Goal: Task Accomplishment & Management: Complete application form

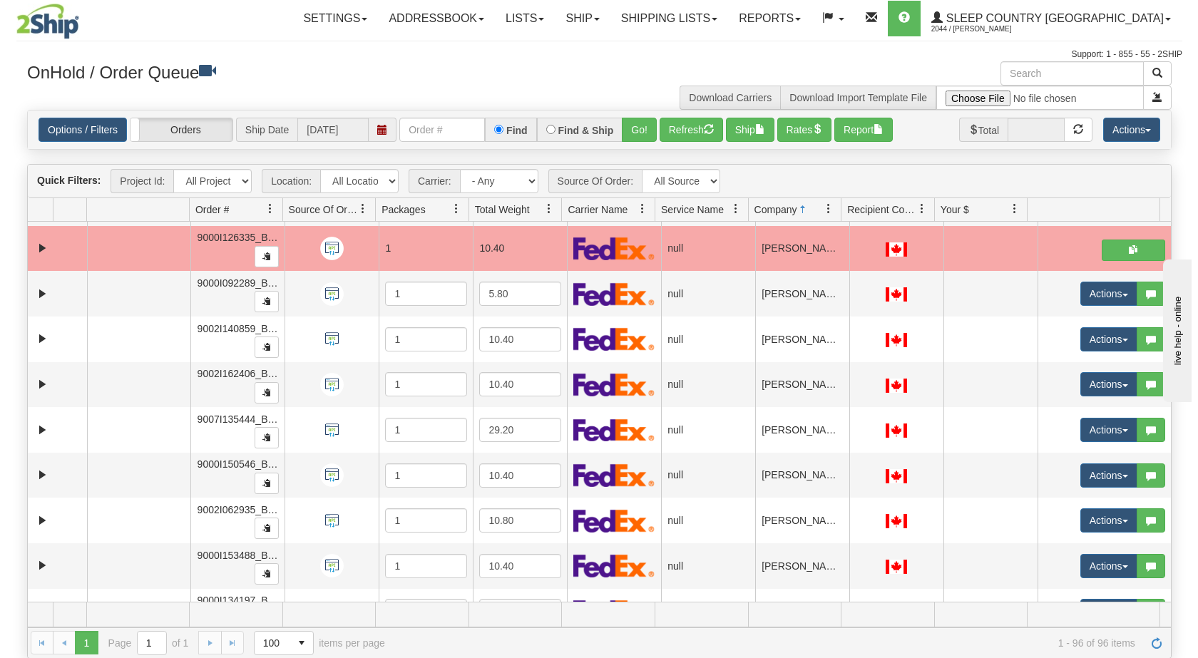
scroll to position [2256, 0]
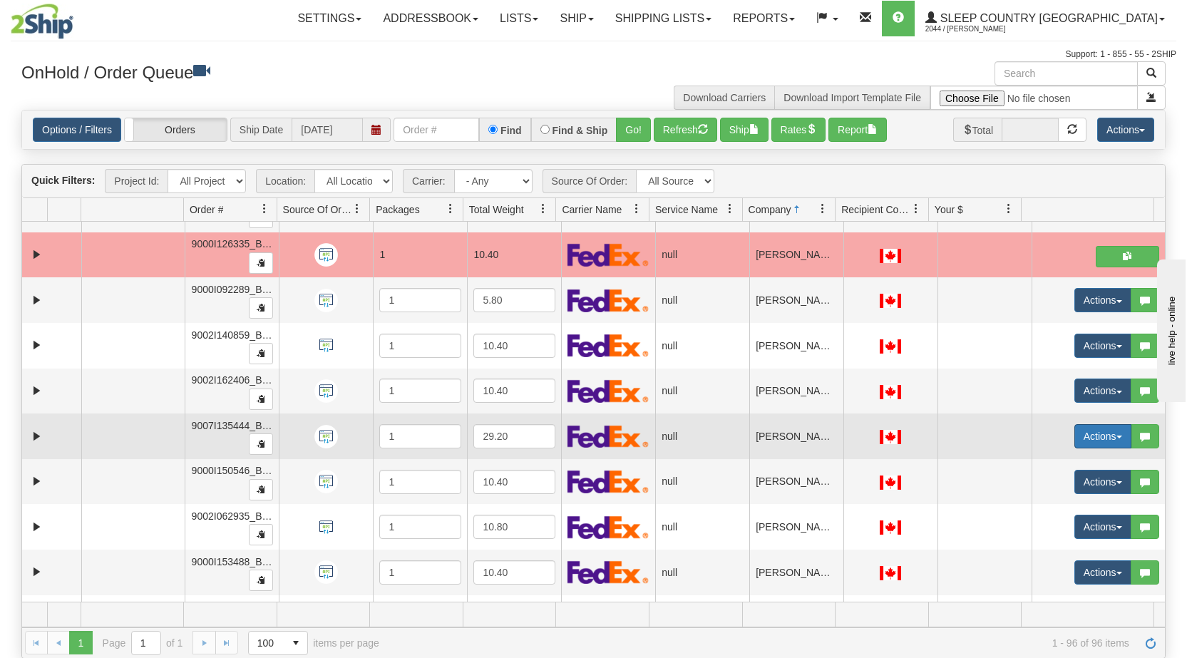
click at [1116, 436] on span "button" at bounding box center [1119, 437] width 6 height 3
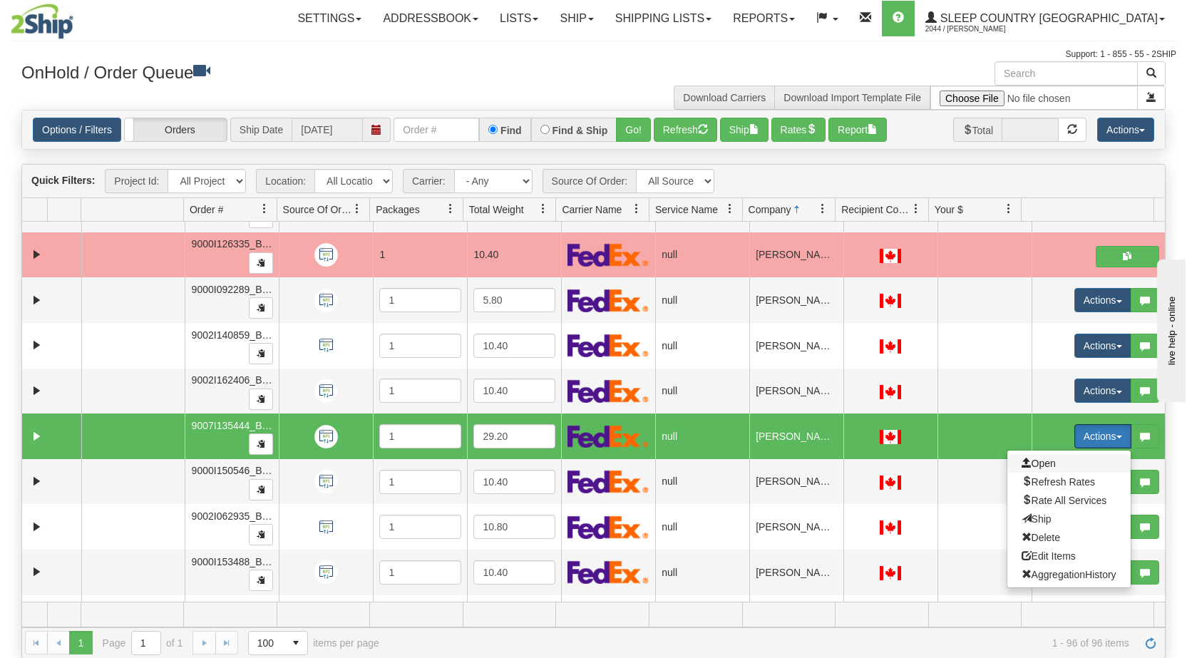
click at [1034, 462] on span "Open" at bounding box center [1039, 463] width 34 height 11
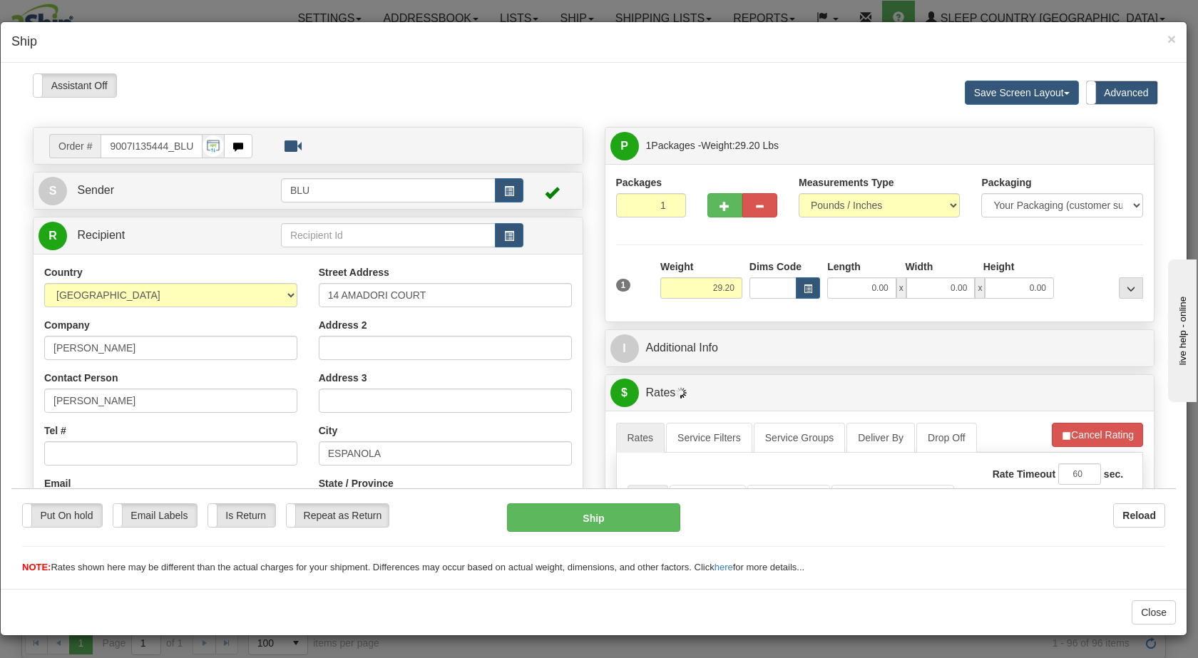
scroll to position [0, 0]
click at [504, 190] on span "button" at bounding box center [509, 190] width 10 height 9
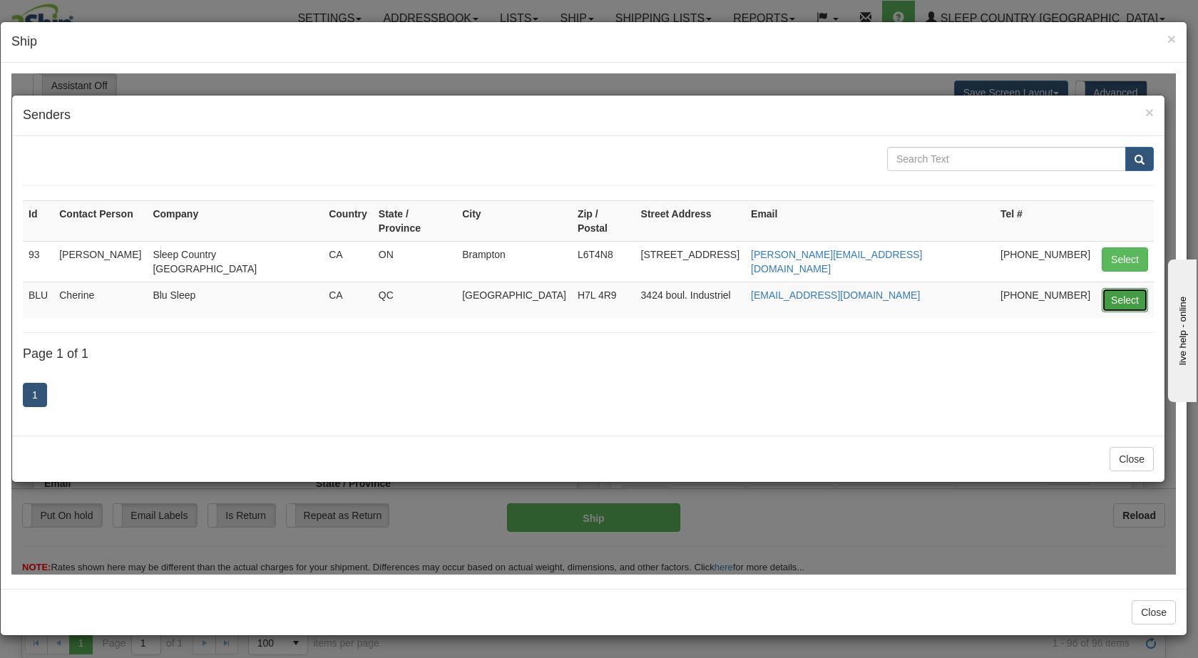
click at [1124, 287] on button "Select" at bounding box center [1124, 299] width 46 height 24
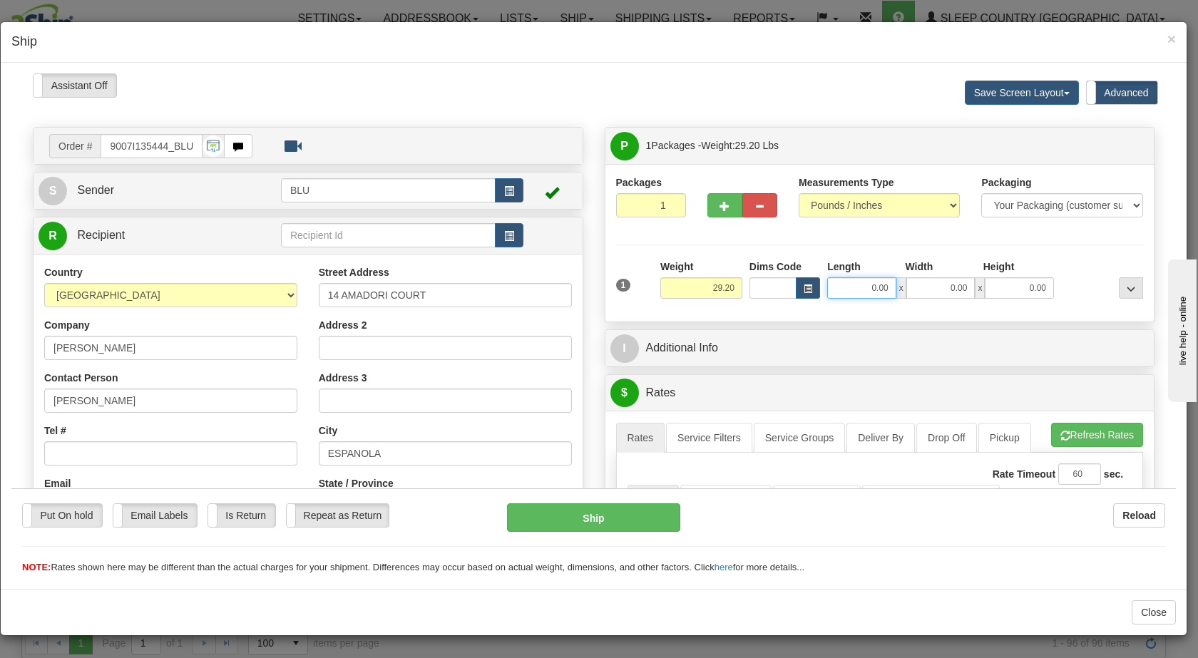
click at [859, 287] on input "0.00" at bounding box center [861, 287] width 69 height 21
type input "16.00"
click at [933, 287] on input "0.00" at bounding box center [940, 287] width 69 height 21
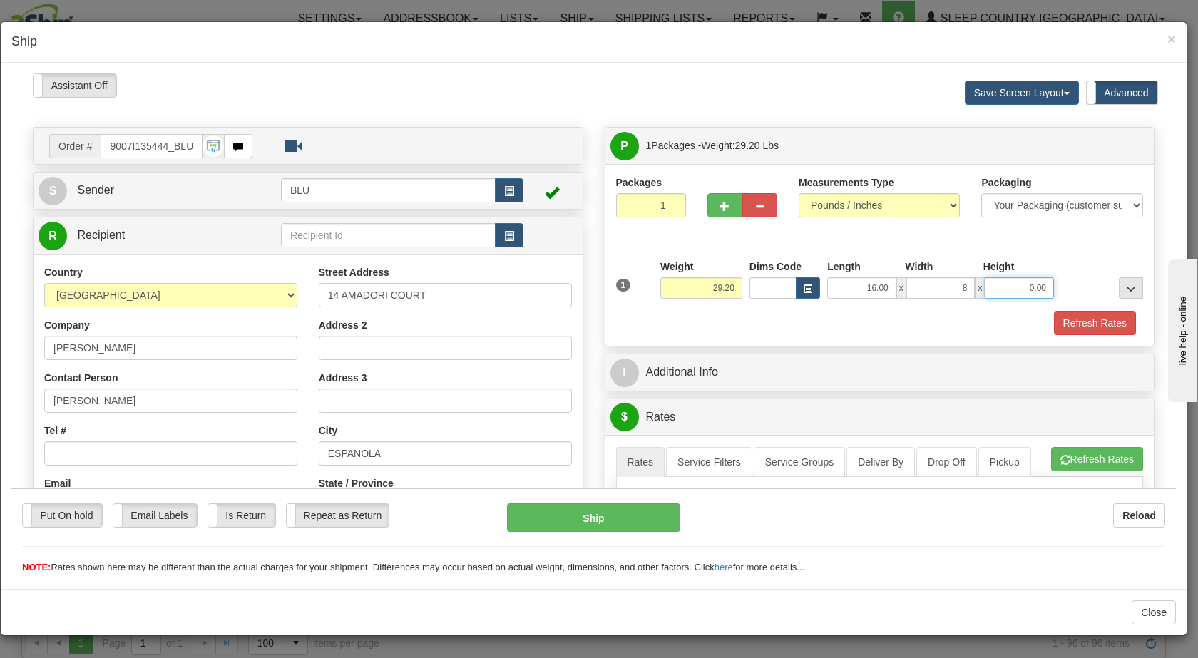
click at [994, 288] on input "0.00" at bounding box center [1019, 287] width 69 height 21
type input "8.00"
type input "16.00"
click at [1067, 279] on div at bounding box center [1101, 278] width 89 height 39
click at [1054, 327] on button "Refresh Rates" at bounding box center [1095, 322] width 82 height 24
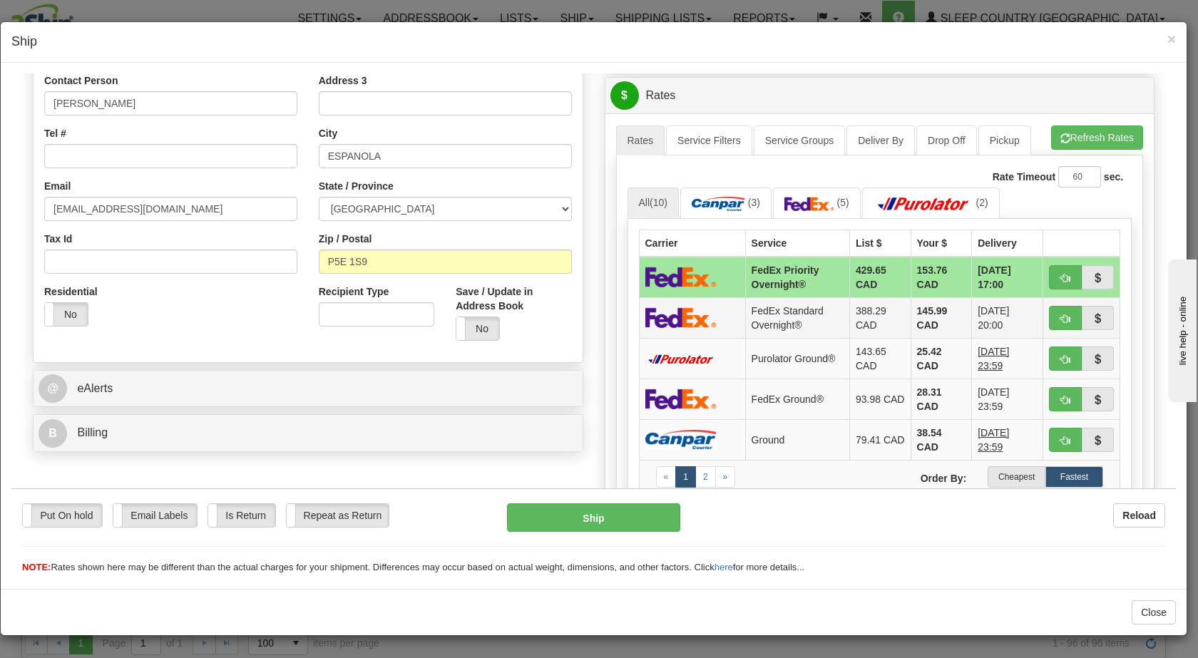
scroll to position [298, 0]
click at [997, 475] on label "Cheapest" at bounding box center [1016, 475] width 58 height 21
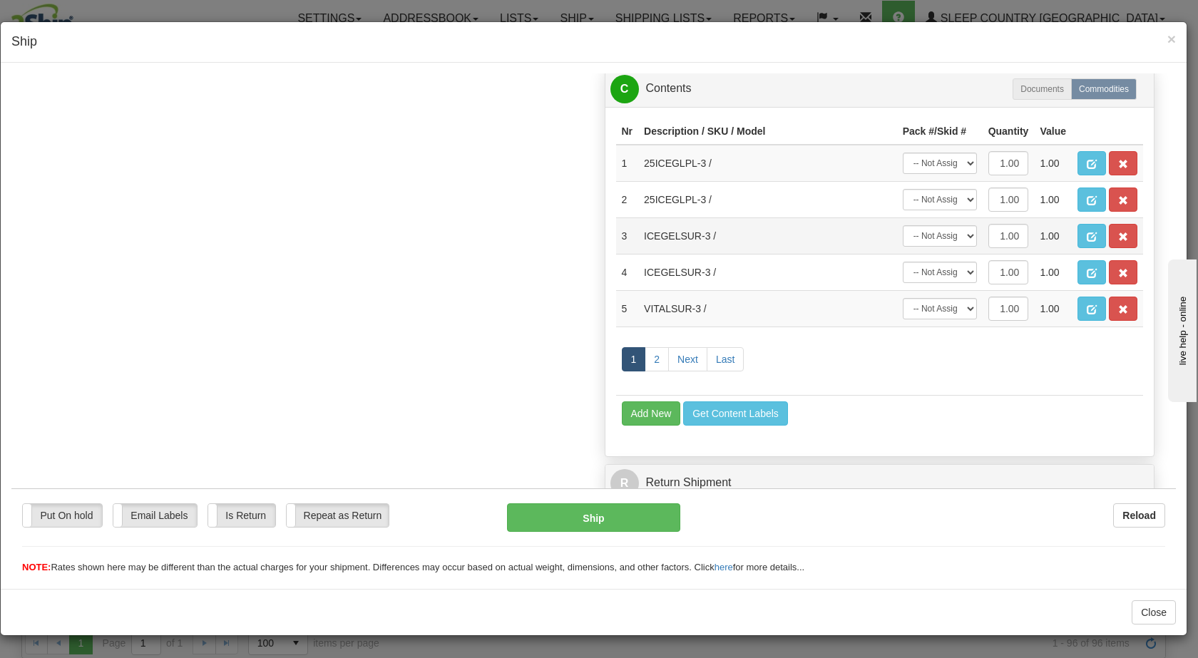
scroll to position [906, 0]
click at [994, 308] on input "1.00" at bounding box center [1008, 307] width 41 height 24
click at [988, 305] on input "1.00" at bounding box center [1008, 307] width 41 height 24
type input "2.00"
click at [991, 354] on td "1 2 Next Last" at bounding box center [880, 360] width 528 height 68
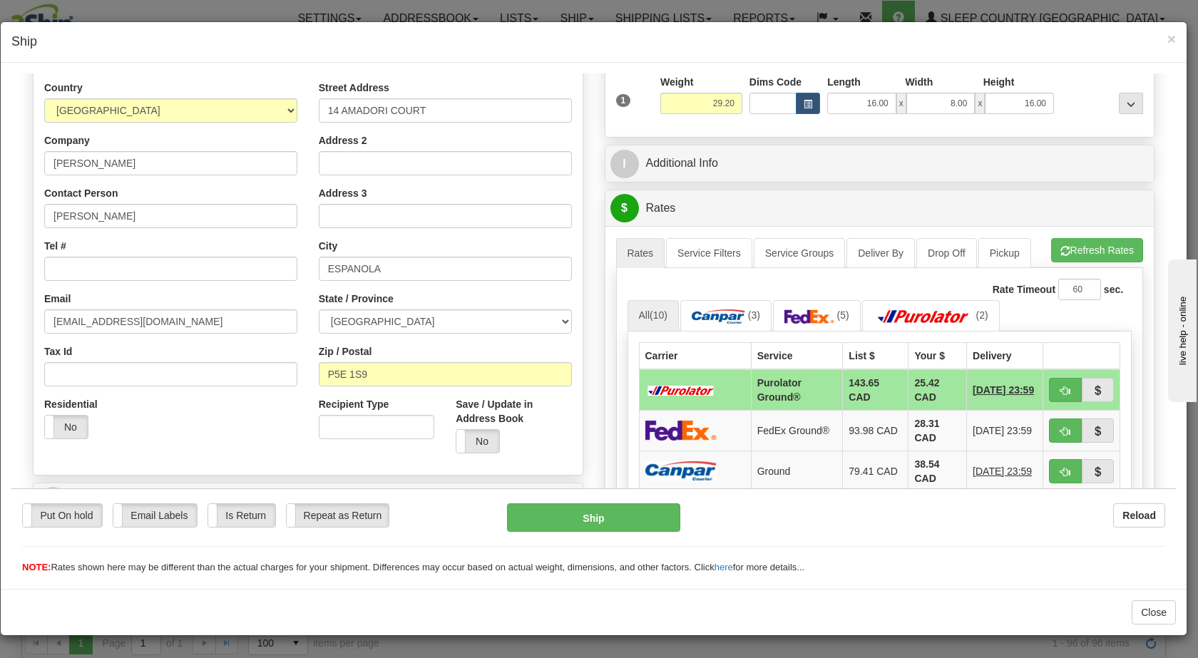
scroll to position [178, 0]
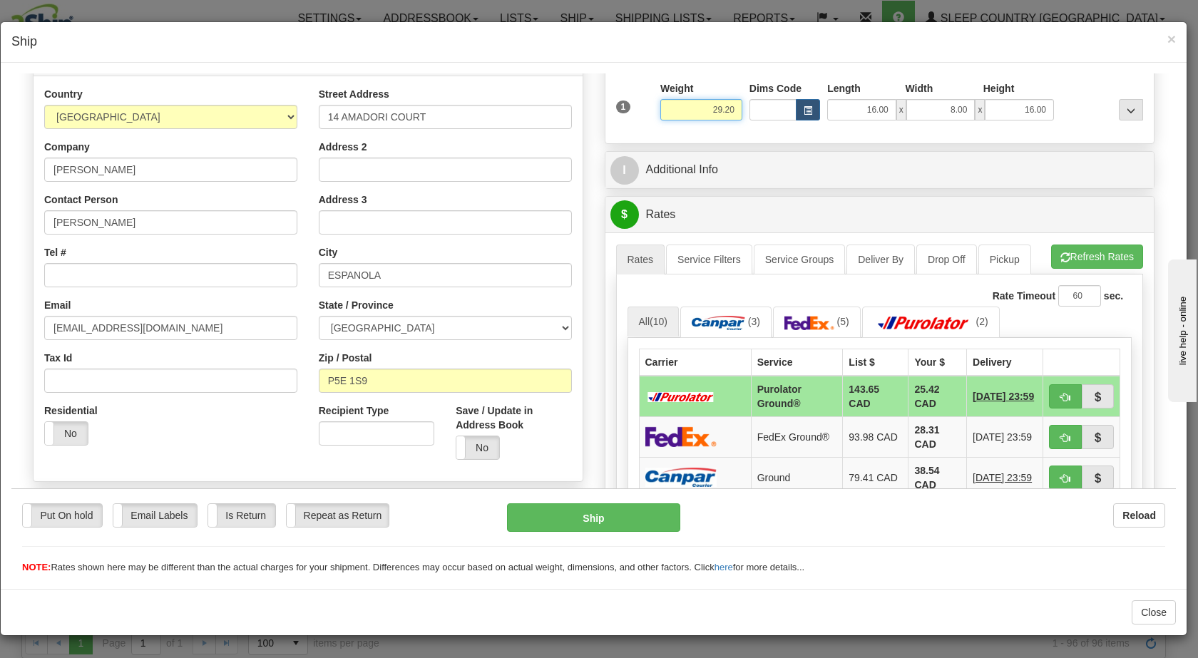
drag, startPoint x: 705, startPoint y: 109, endPoint x: 740, endPoint y: 107, distance: 35.0
click at [740, 107] on div "1 Weight 29.20 Dims Code x x" at bounding box center [879, 106] width 535 height 51
click at [815, 135] on div "Packages 1 1 Measurements Type" at bounding box center [879, 64] width 549 height 158
type input "35.00"
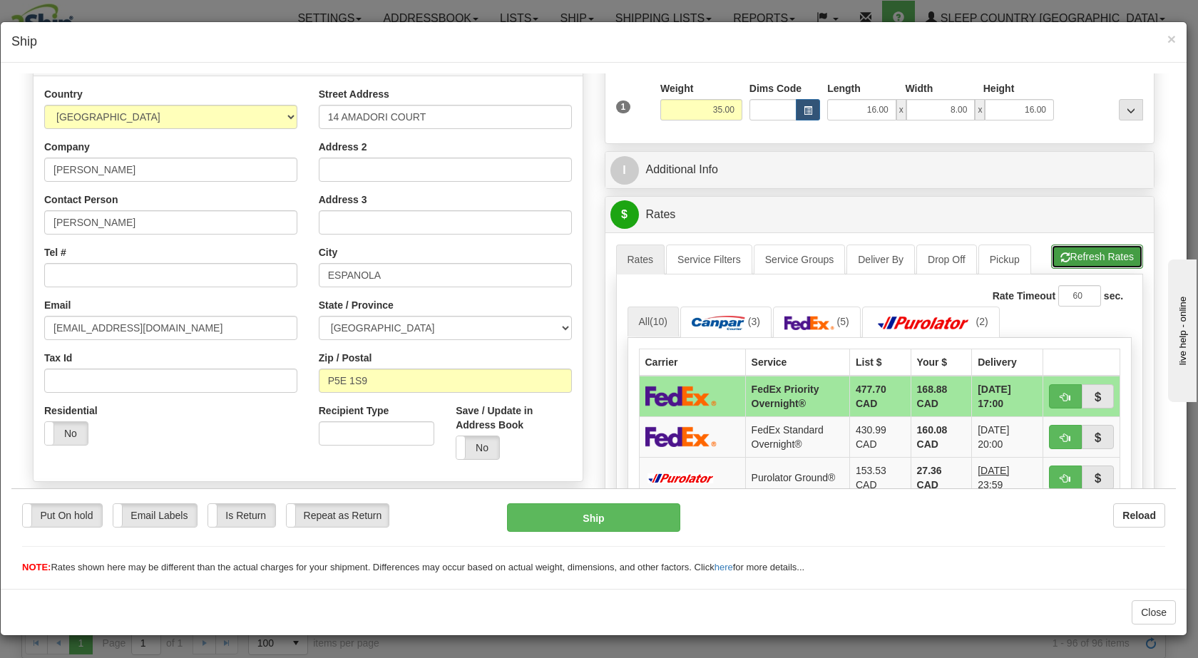
click at [1077, 253] on button "Refresh Rates" at bounding box center [1097, 256] width 92 height 24
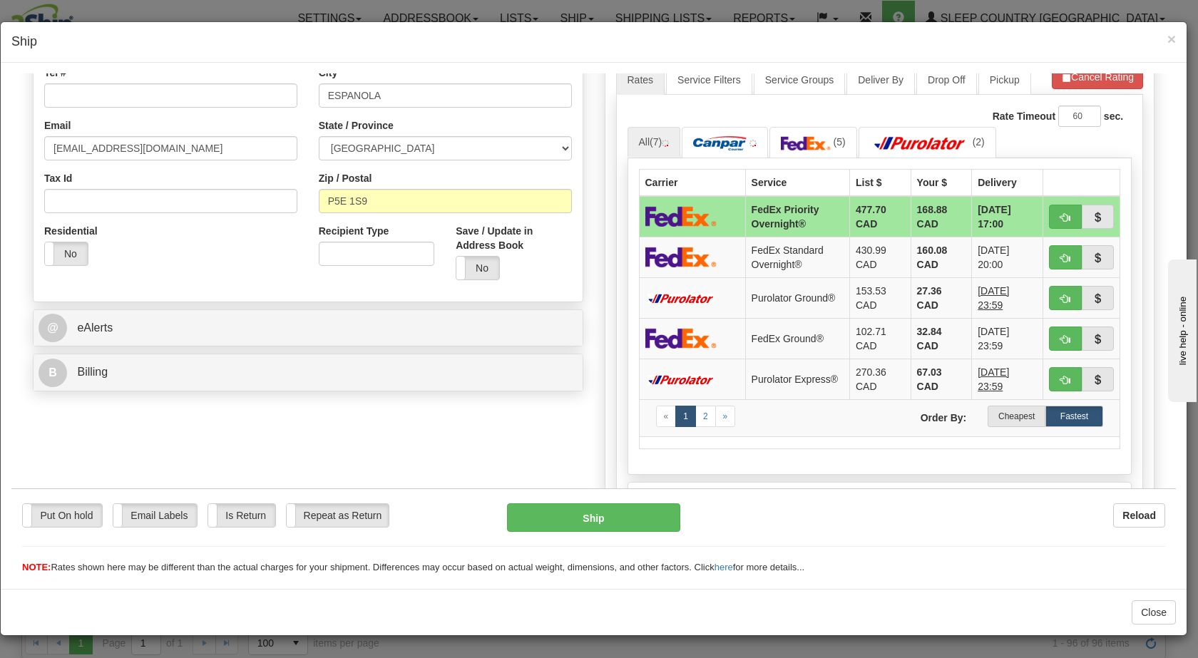
scroll to position [369, 0]
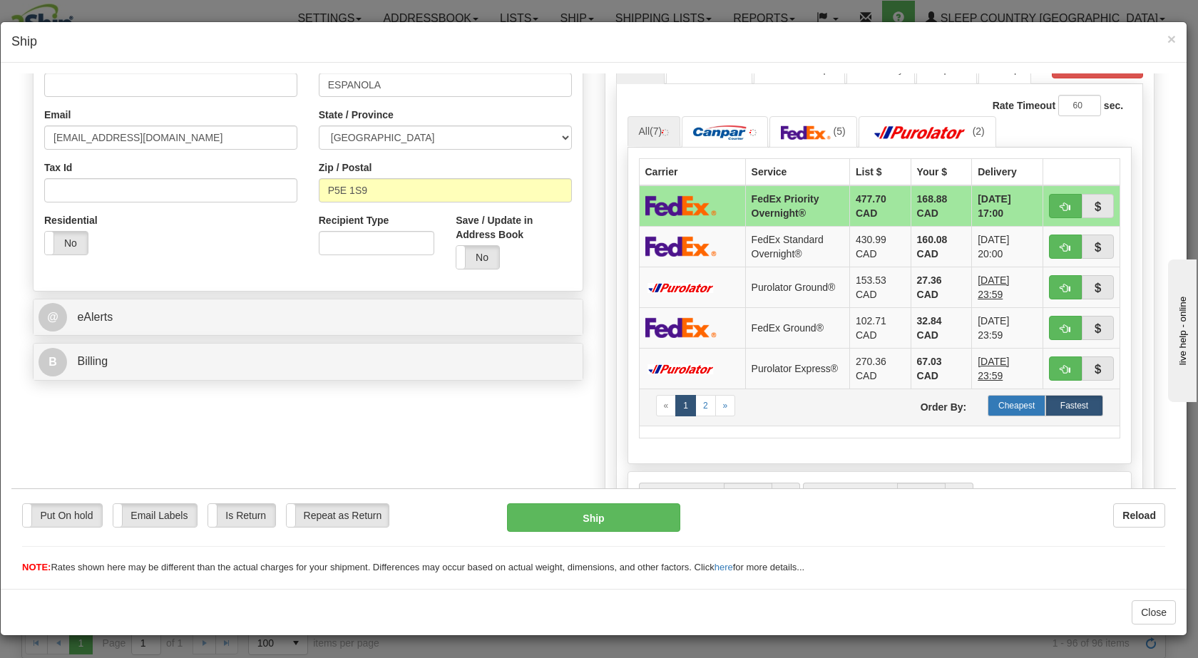
click at [996, 404] on label "Cheapest" at bounding box center [1016, 404] width 58 height 21
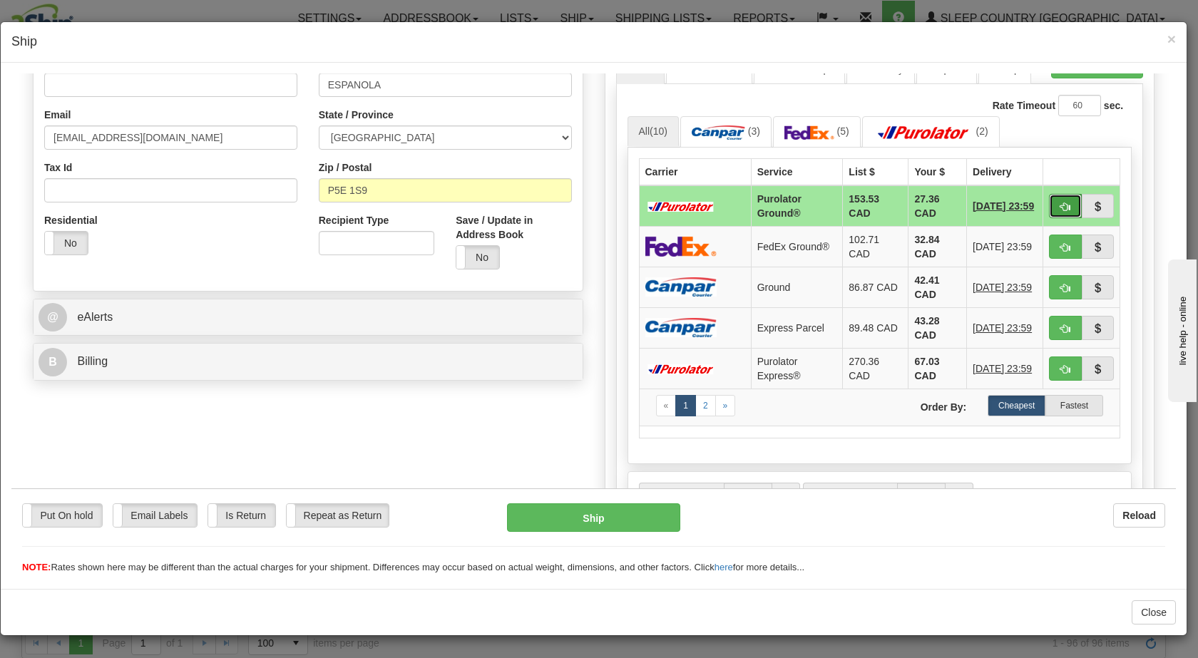
click at [1051, 198] on button "button" at bounding box center [1065, 205] width 33 height 24
type input "260"
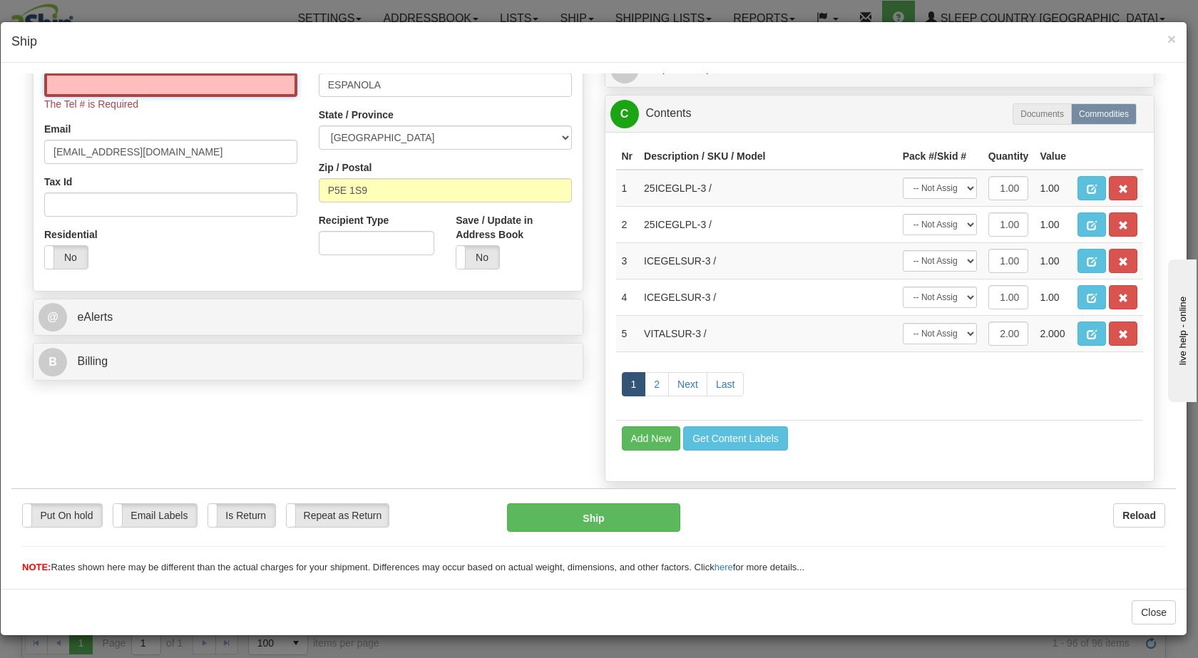
click at [237, 75] on input "Tel #" at bounding box center [170, 84] width 253 height 24
type input "5193752616"
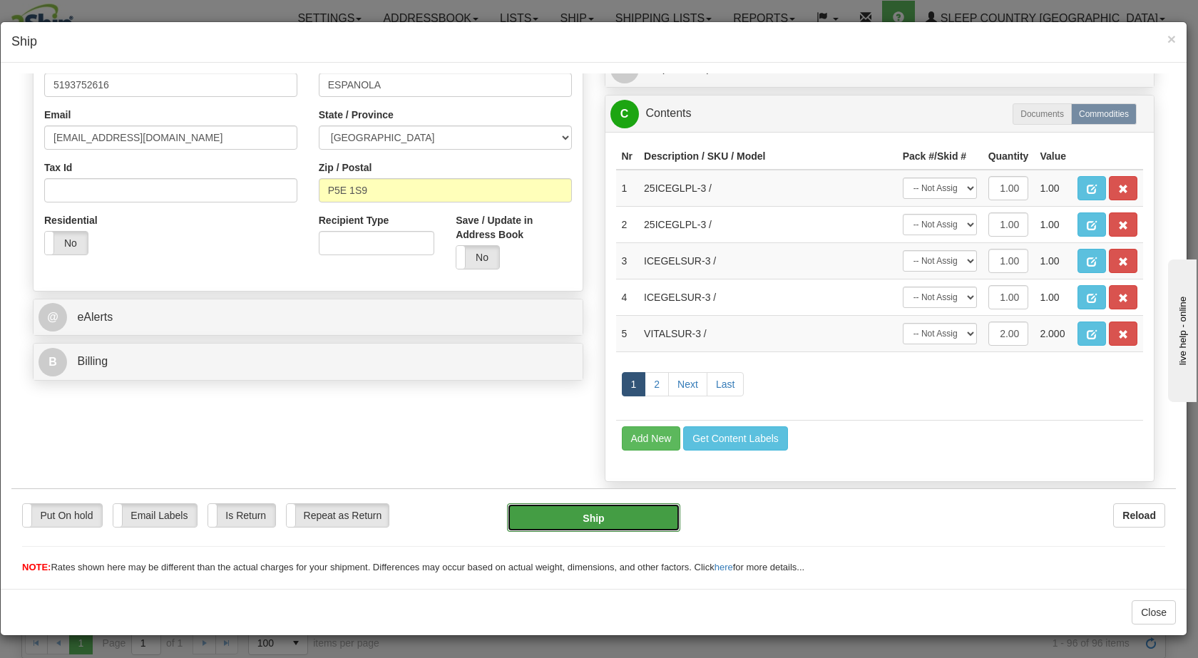
click at [576, 518] on button "Ship" at bounding box center [593, 517] width 173 height 29
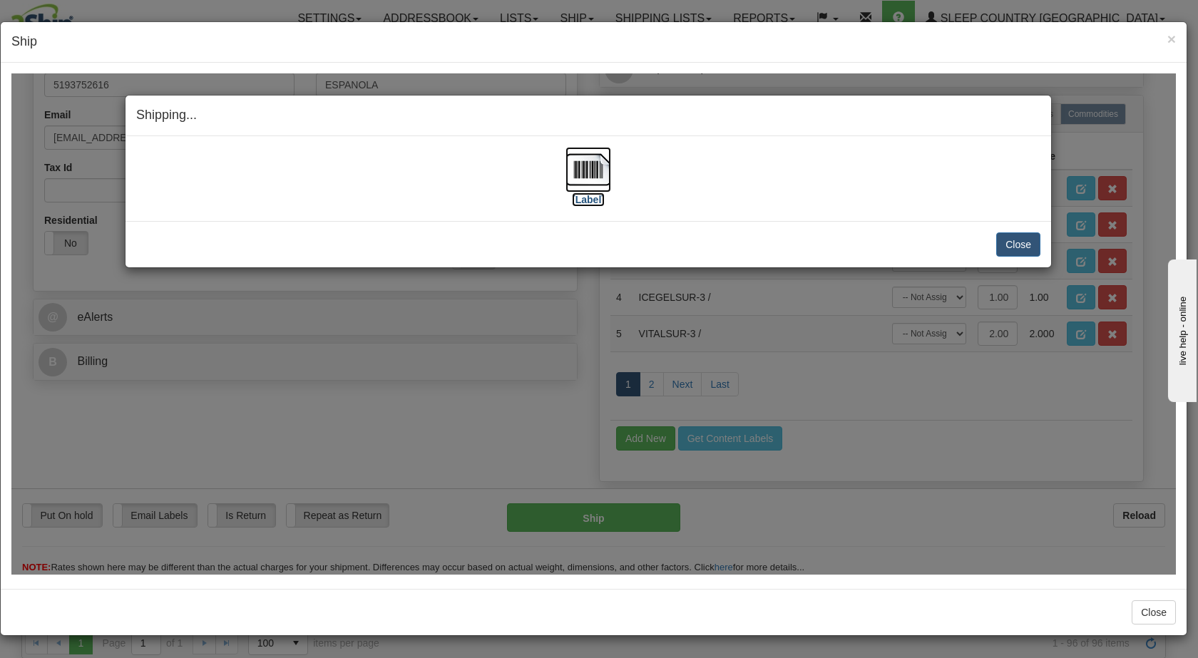
click at [592, 162] on img at bounding box center [588, 169] width 46 height 46
click at [1005, 240] on button "Close" at bounding box center [1018, 244] width 44 height 24
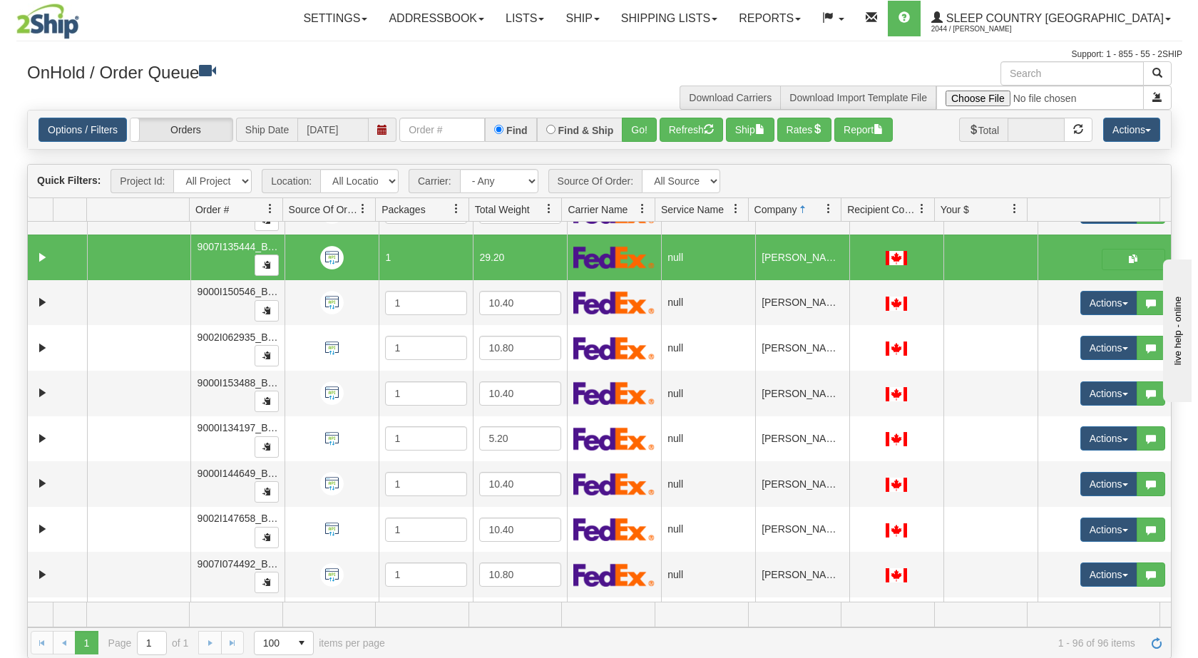
scroll to position [2439, 0]
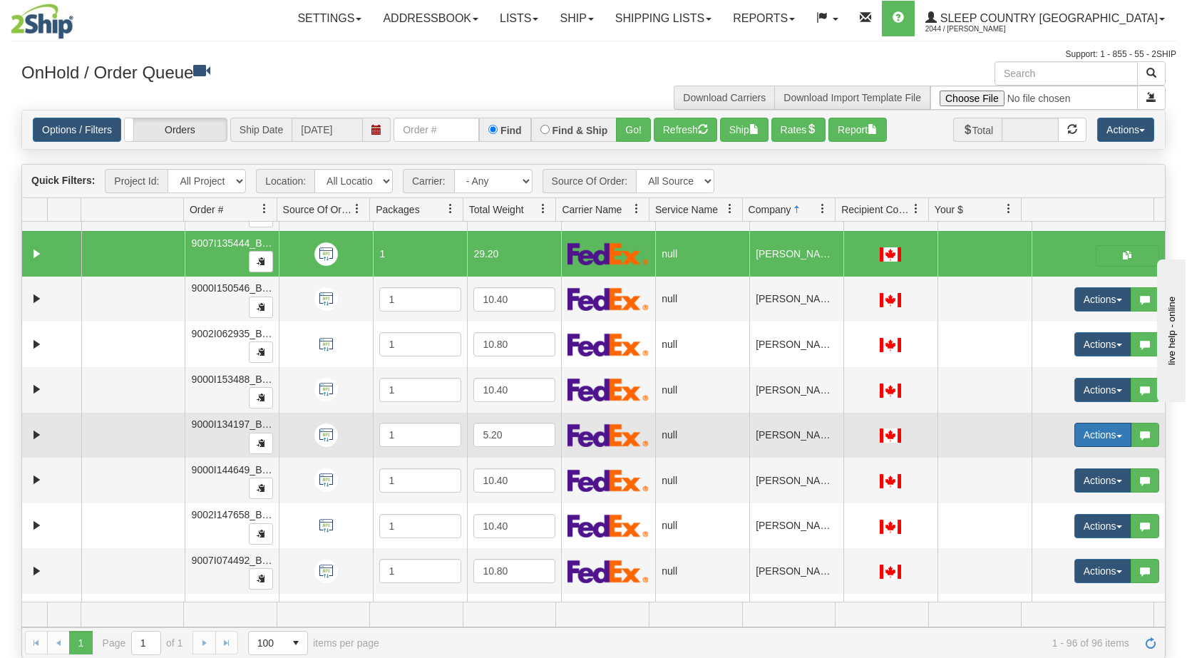
click at [1116, 435] on span "button" at bounding box center [1119, 436] width 6 height 3
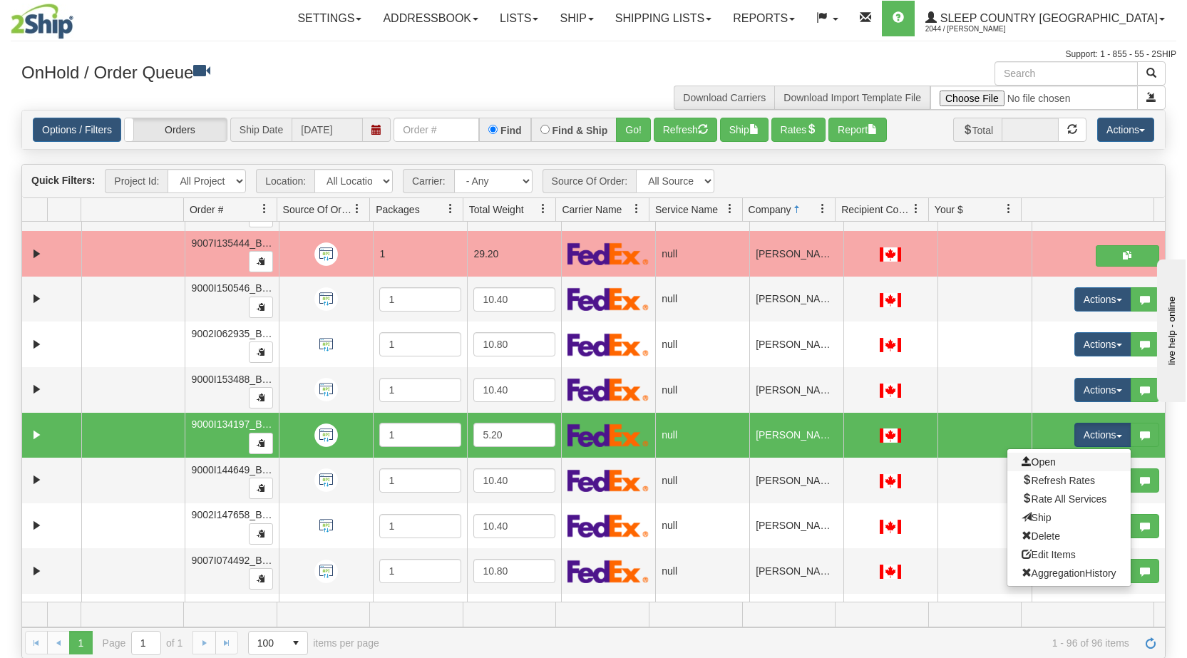
click at [1048, 464] on link "Open" at bounding box center [1068, 462] width 123 height 19
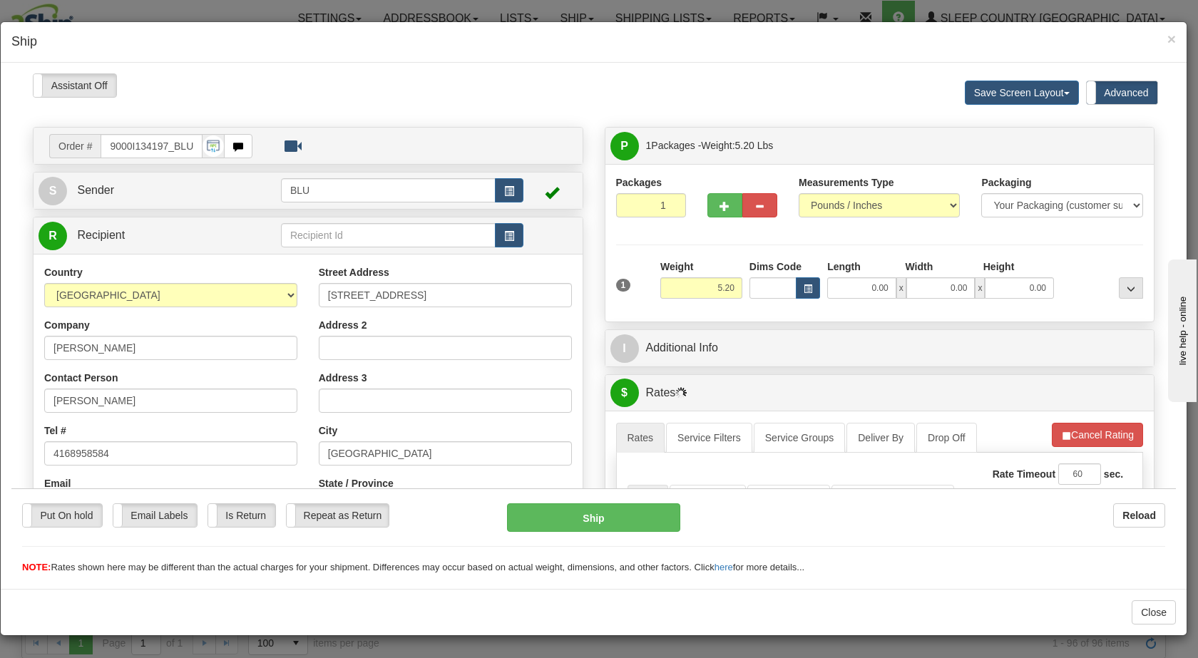
scroll to position [0, 0]
click at [855, 280] on input "0.00" at bounding box center [861, 287] width 69 height 21
type input "8.00"
click at [930, 289] on input "0.00" at bounding box center [940, 287] width 69 height 21
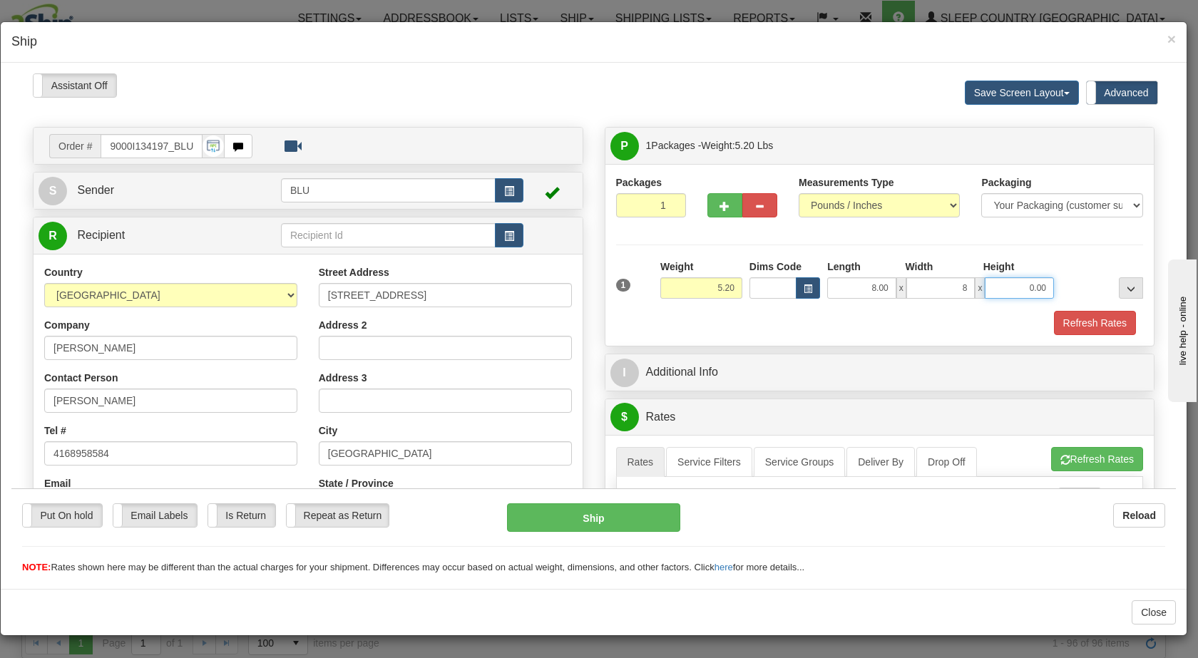
type input "8.00"
click at [1009, 279] on input "0.00" at bounding box center [1019, 287] width 69 height 21
type input "16.00"
click at [1058, 274] on div at bounding box center [1101, 278] width 89 height 39
click at [1067, 319] on button "Refresh Rates" at bounding box center [1095, 322] width 82 height 24
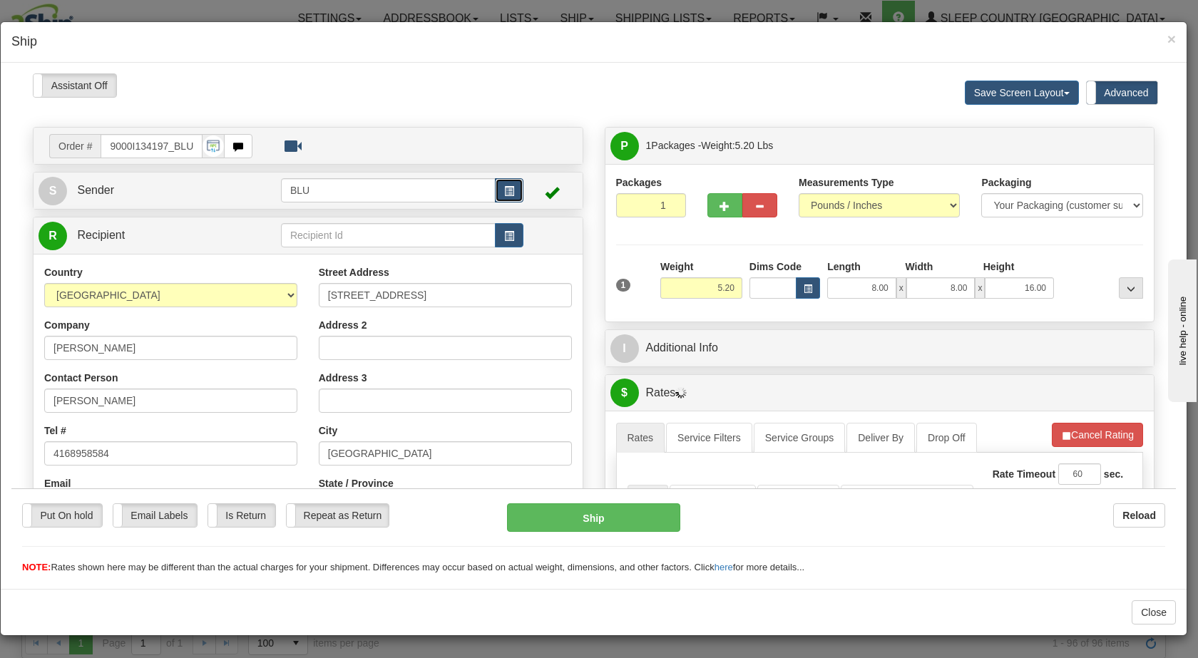
click at [504, 187] on span "button" at bounding box center [509, 190] width 10 height 9
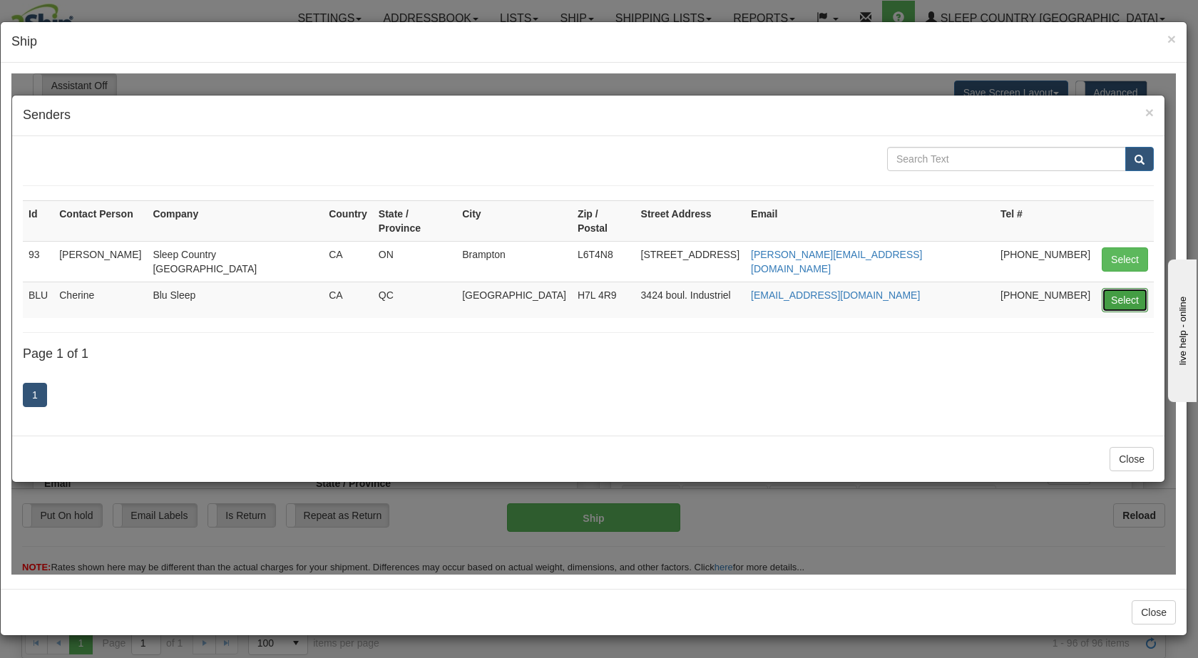
click at [1119, 287] on button "Select" at bounding box center [1124, 299] width 46 height 24
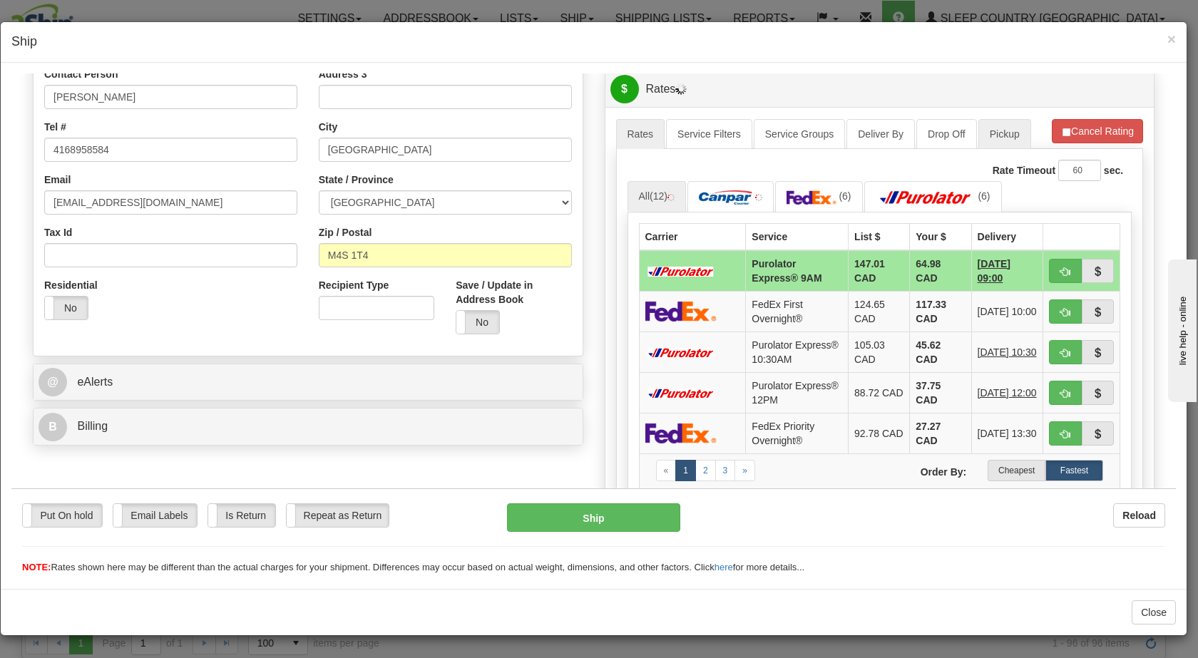
scroll to position [304, 0]
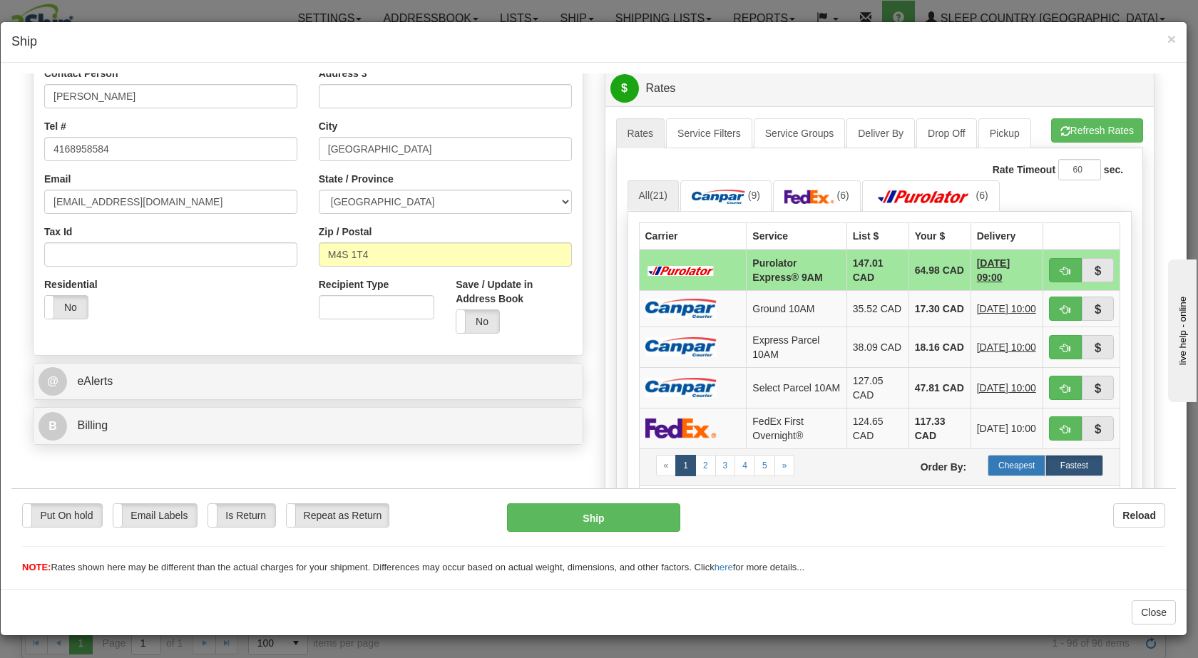
click at [990, 476] on label "Cheapest" at bounding box center [1016, 464] width 58 height 21
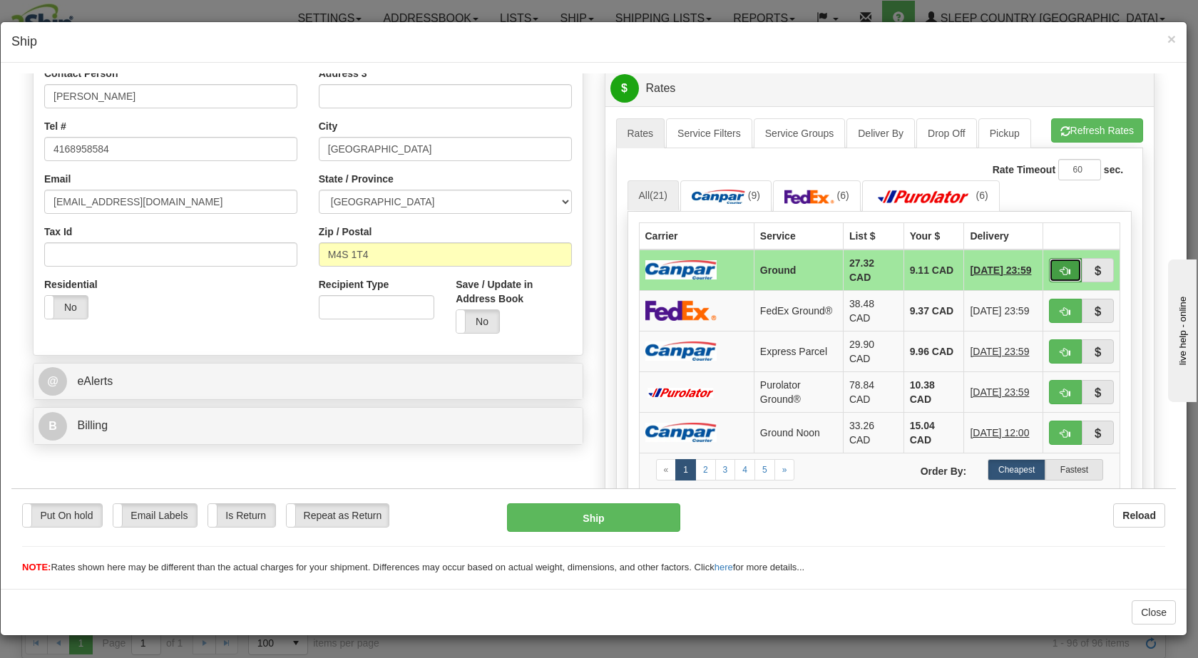
click at [1060, 268] on span "button" at bounding box center [1065, 270] width 10 height 9
type input "1"
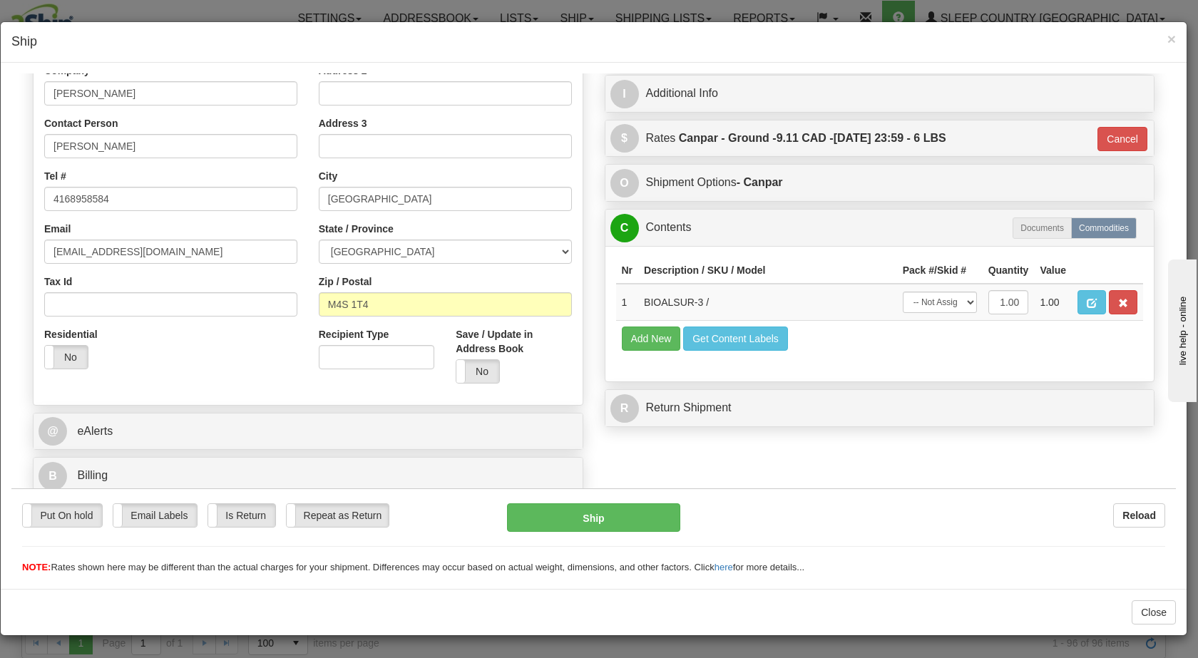
scroll to position [255, 0]
click at [572, 518] on button "Ship" at bounding box center [593, 517] width 173 height 29
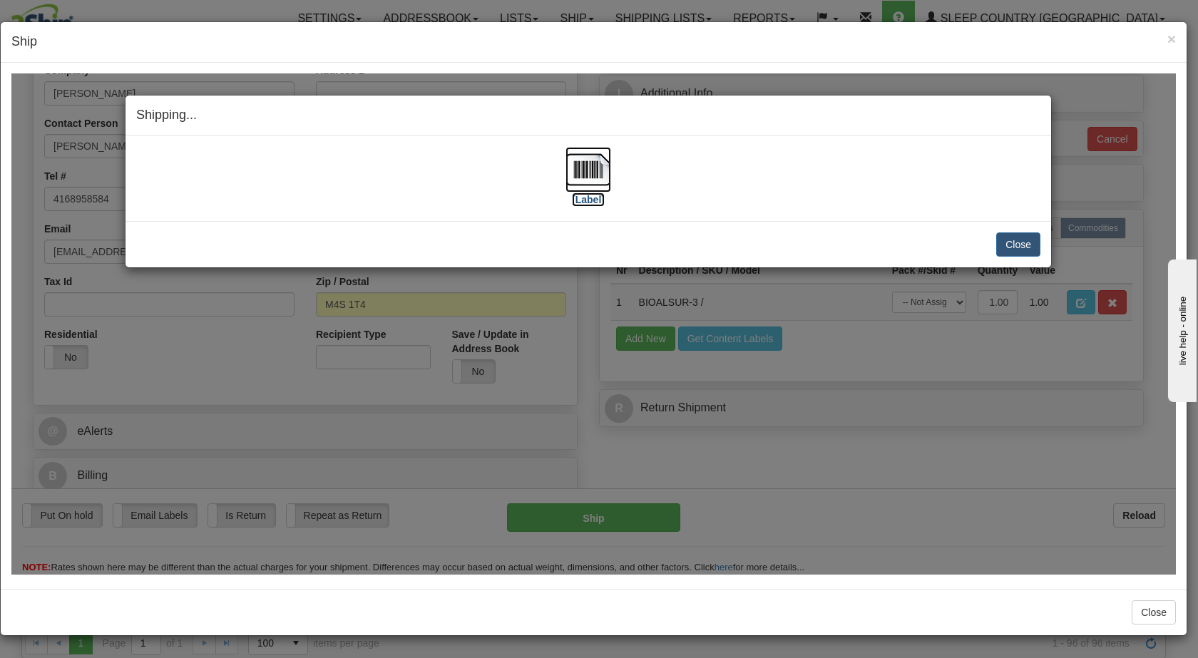
click at [600, 165] on img at bounding box center [588, 169] width 46 height 46
click at [1003, 233] on button "Close" at bounding box center [1018, 244] width 44 height 24
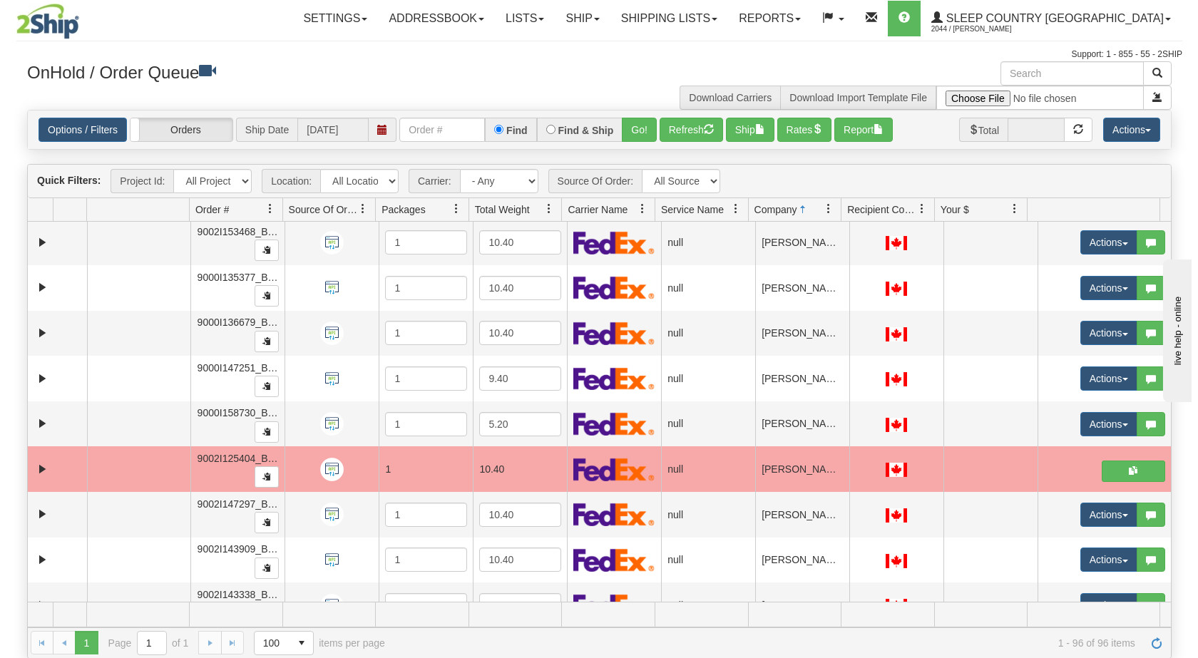
scroll to position [410, 0]
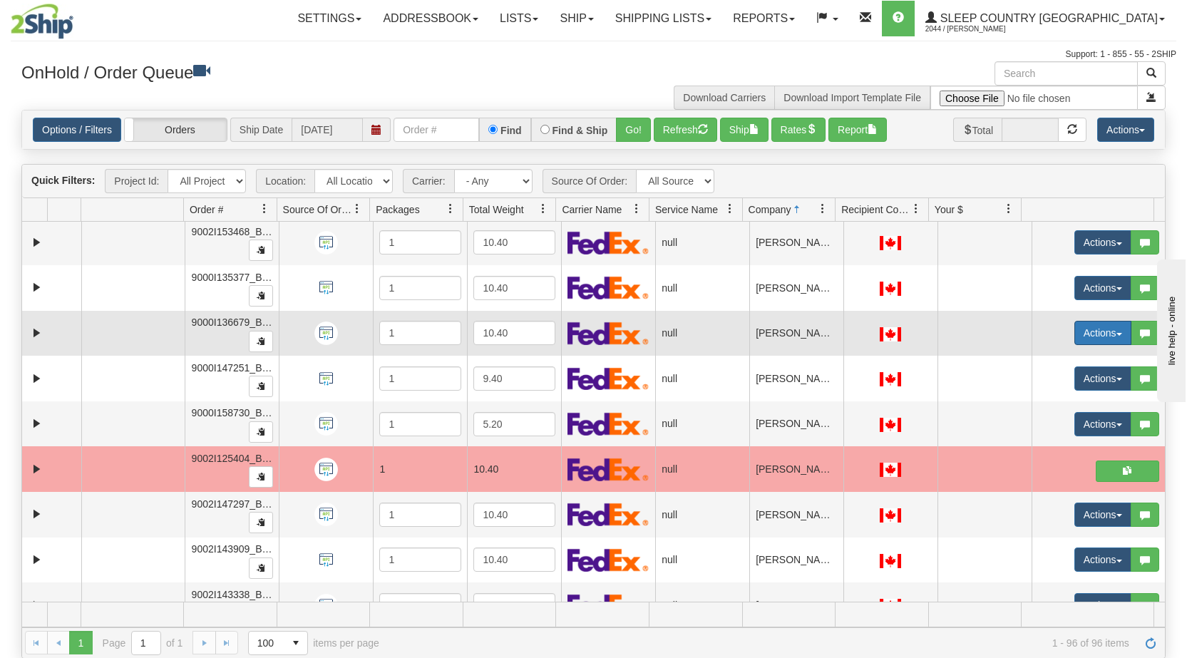
click at [1108, 330] on button "Actions" at bounding box center [1102, 333] width 57 height 24
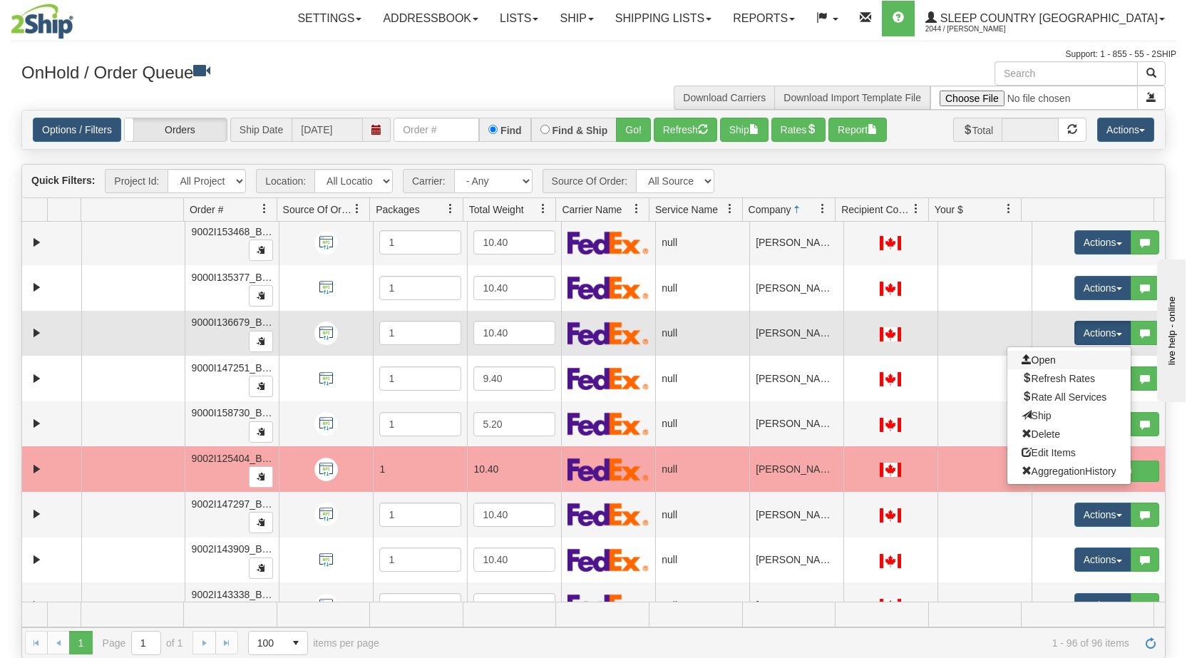
click at [1058, 359] on link "Open" at bounding box center [1068, 360] width 123 height 19
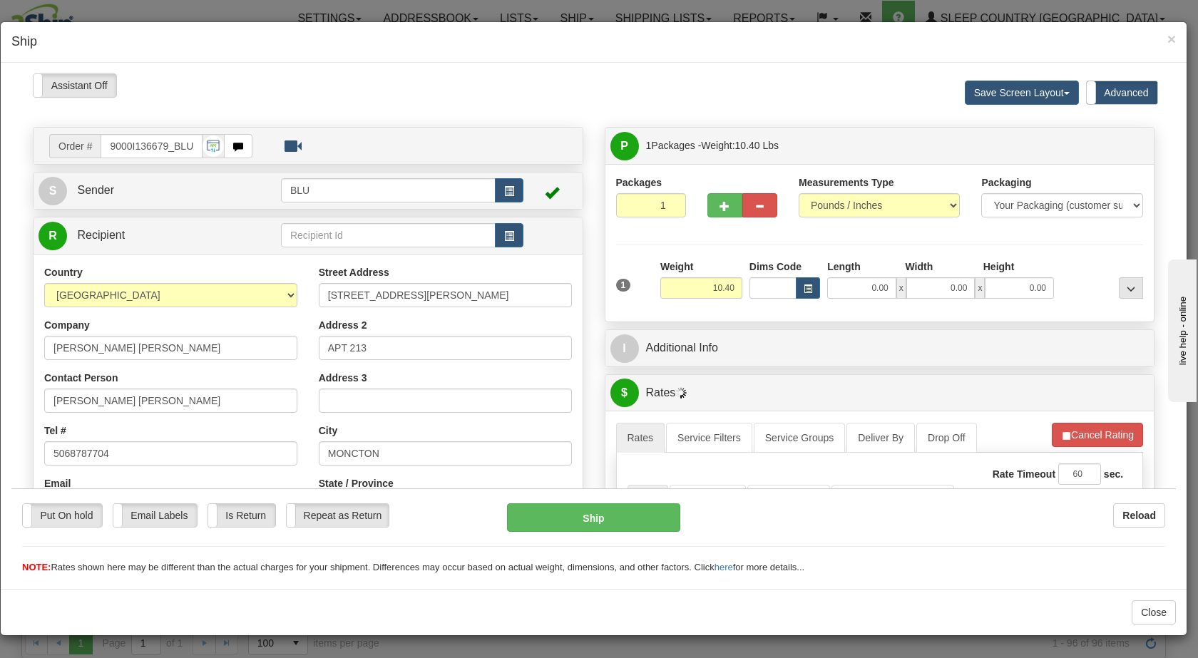
scroll to position [0, 0]
click at [496, 192] on button "button" at bounding box center [509, 190] width 29 height 24
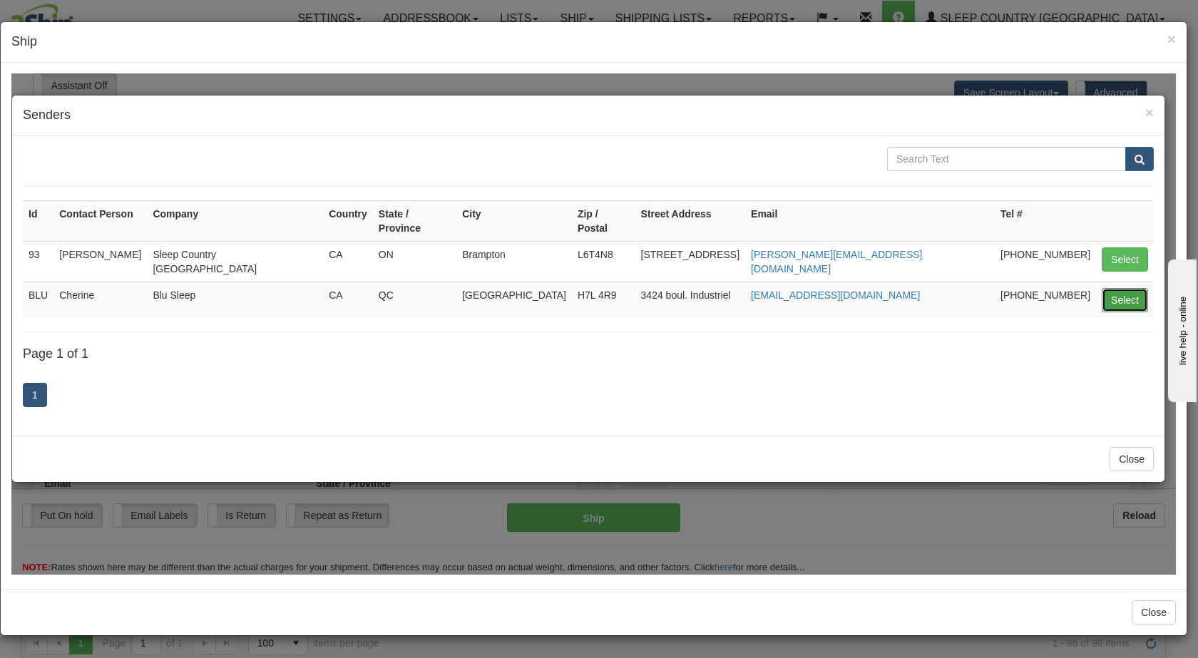
click at [1123, 287] on button "Select" at bounding box center [1124, 299] width 46 height 24
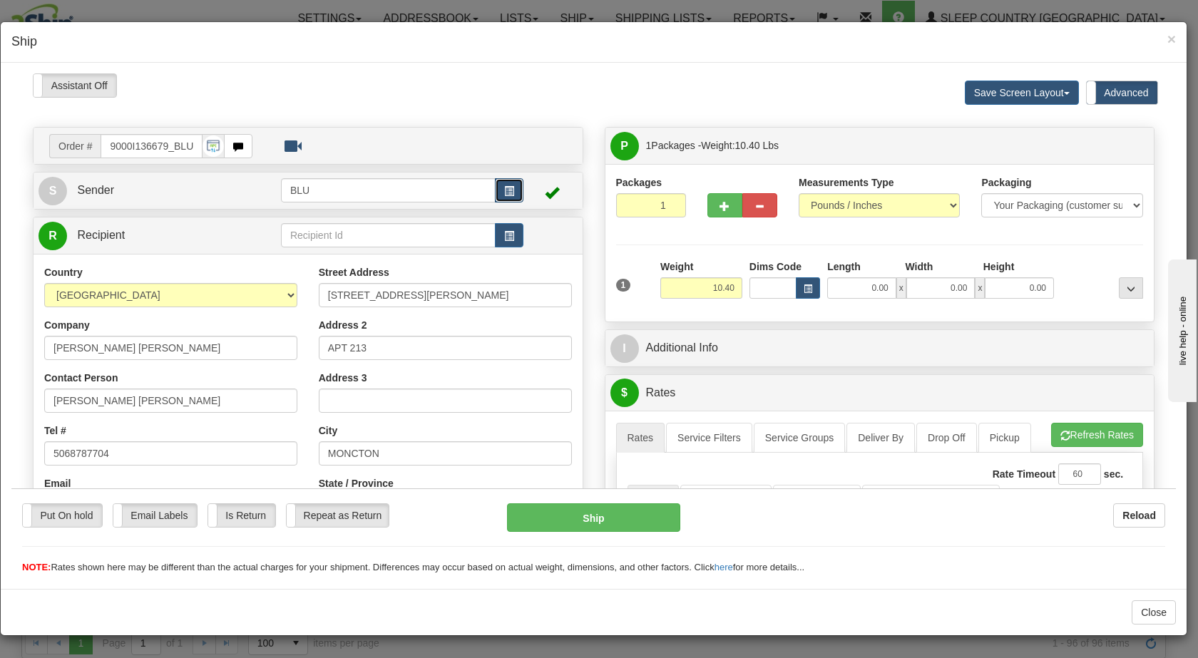
click at [498, 192] on button "button" at bounding box center [509, 190] width 29 height 24
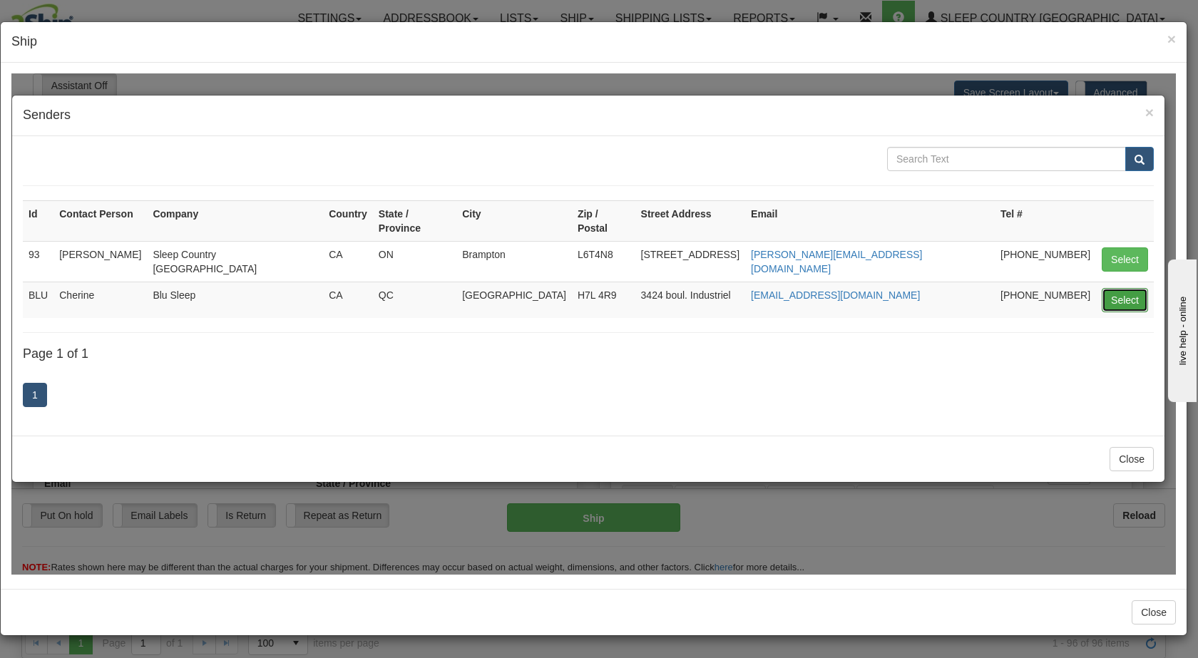
click at [1129, 287] on button "Select" at bounding box center [1124, 299] width 46 height 24
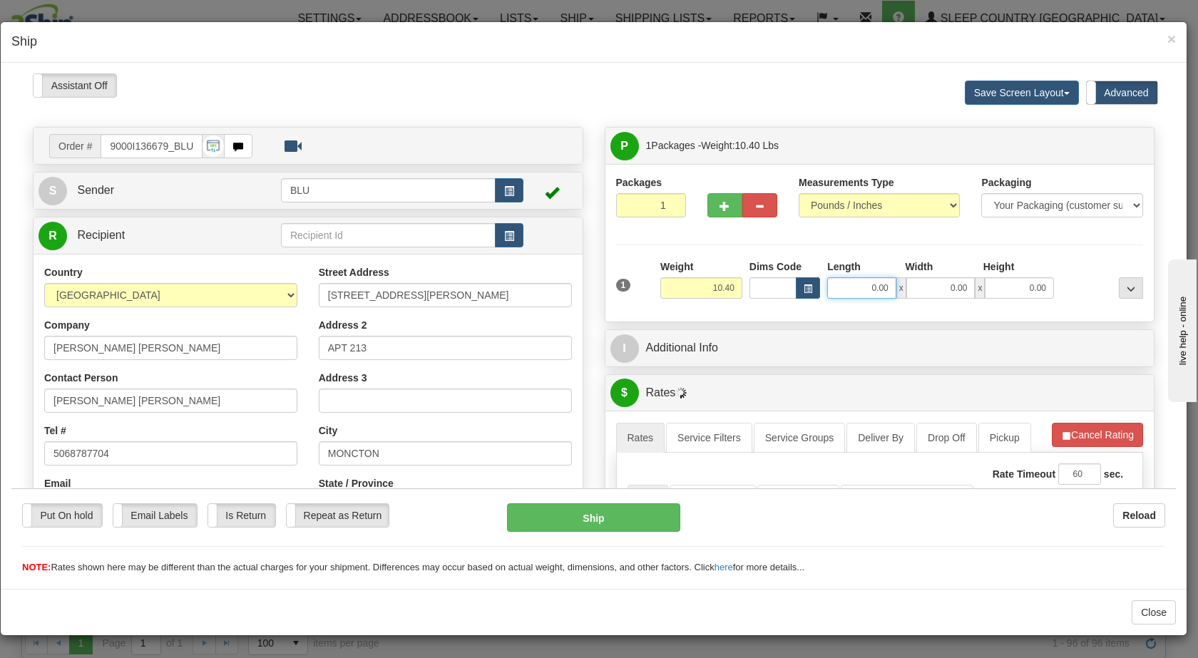
click at [868, 284] on input "0.00" at bounding box center [861, 287] width 69 height 21
type input "16.00"
click at [933, 289] on input "0.00" at bounding box center [940, 287] width 69 height 21
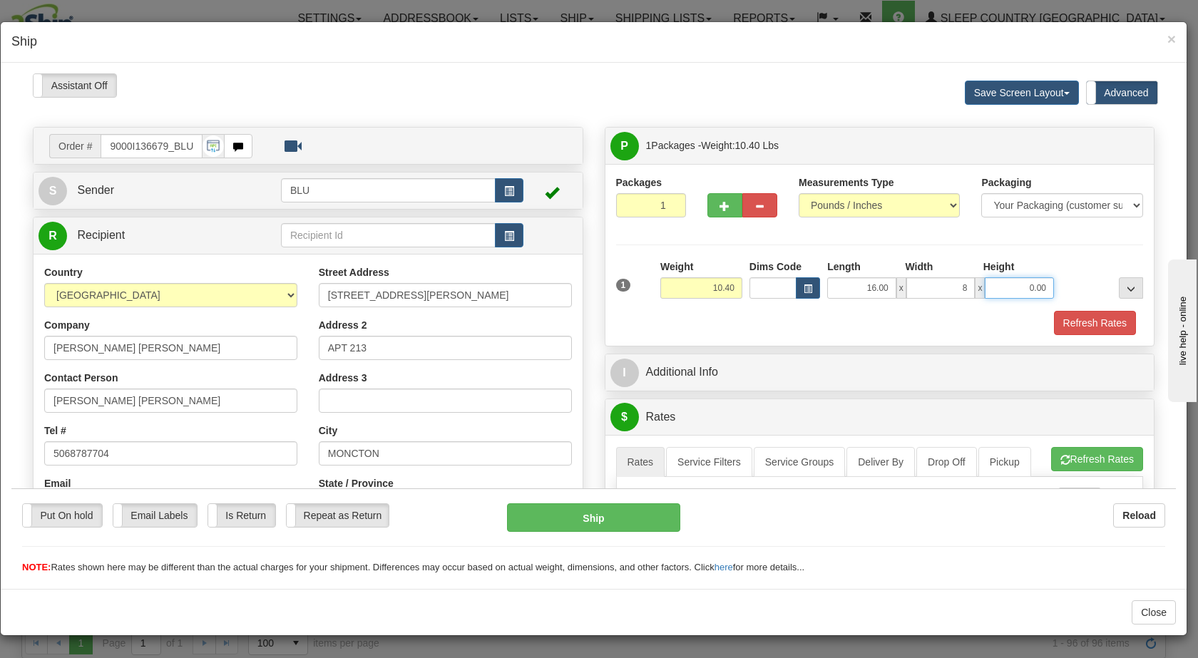
type input "8.00"
click at [1009, 283] on input "0.00" at bounding box center [1019, 287] width 69 height 21
type input "16.00"
click at [1078, 268] on div at bounding box center [1101, 278] width 89 height 39
click at [1069, 322] on button "Refresh Rates" at bounding box center [1095, 322] width 82 height 24
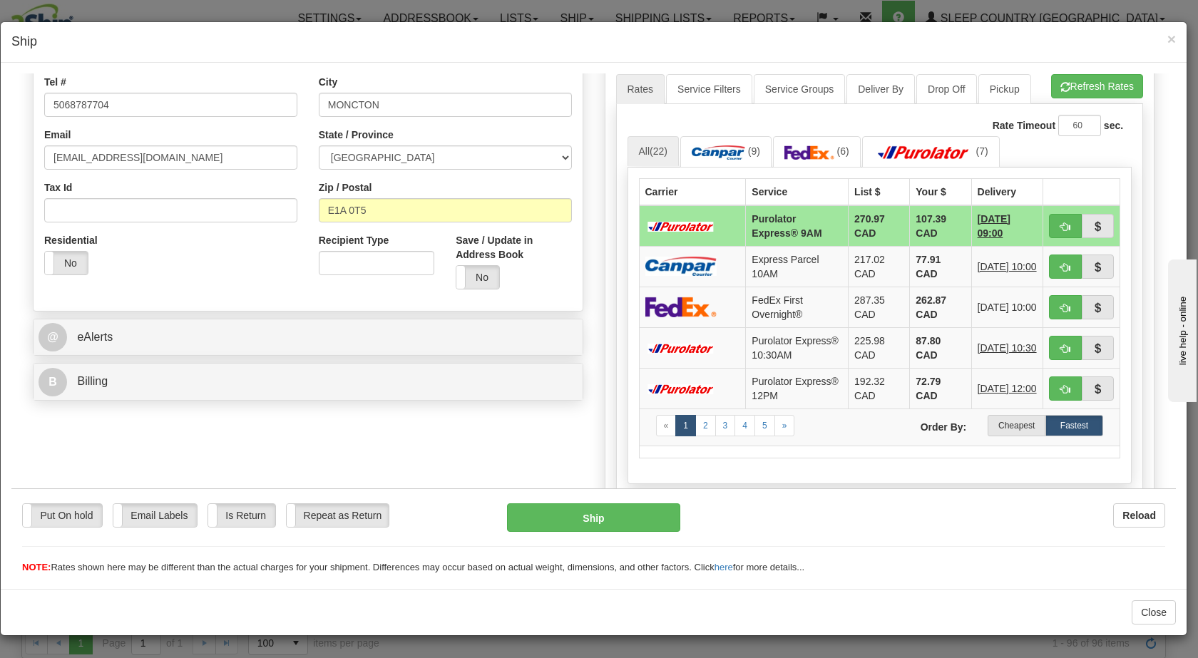
scroll to position [364, 0]
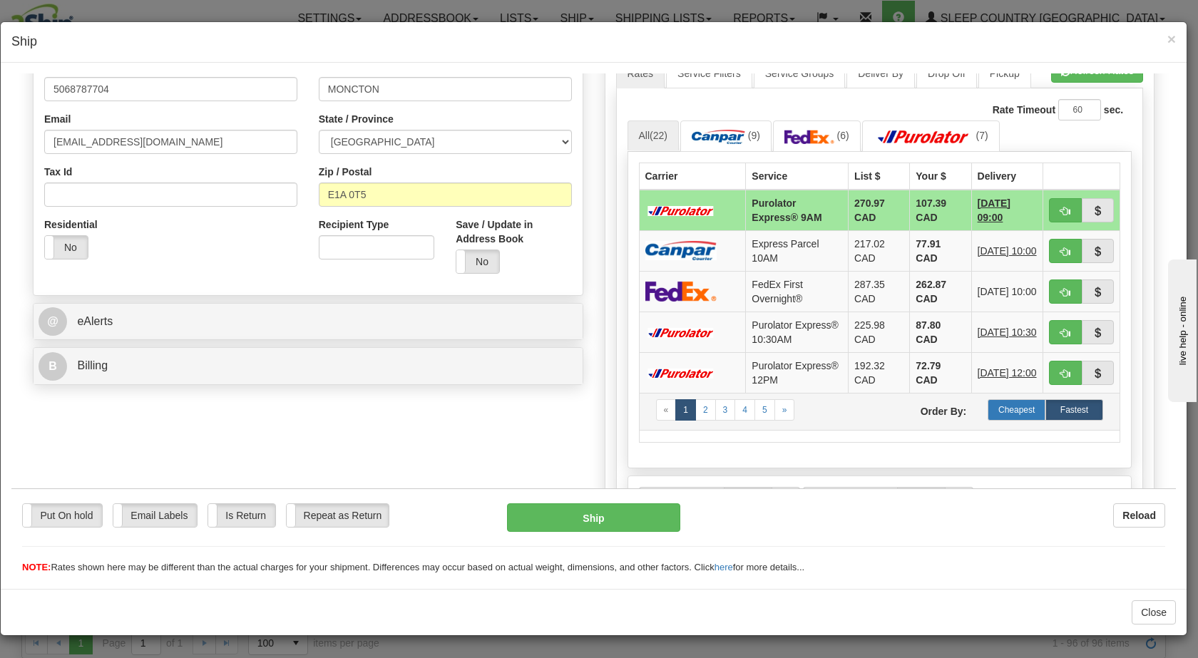
click at [1000, 414] on label "Cheapest" at bounding box center [1016, 409] width 58 height 21
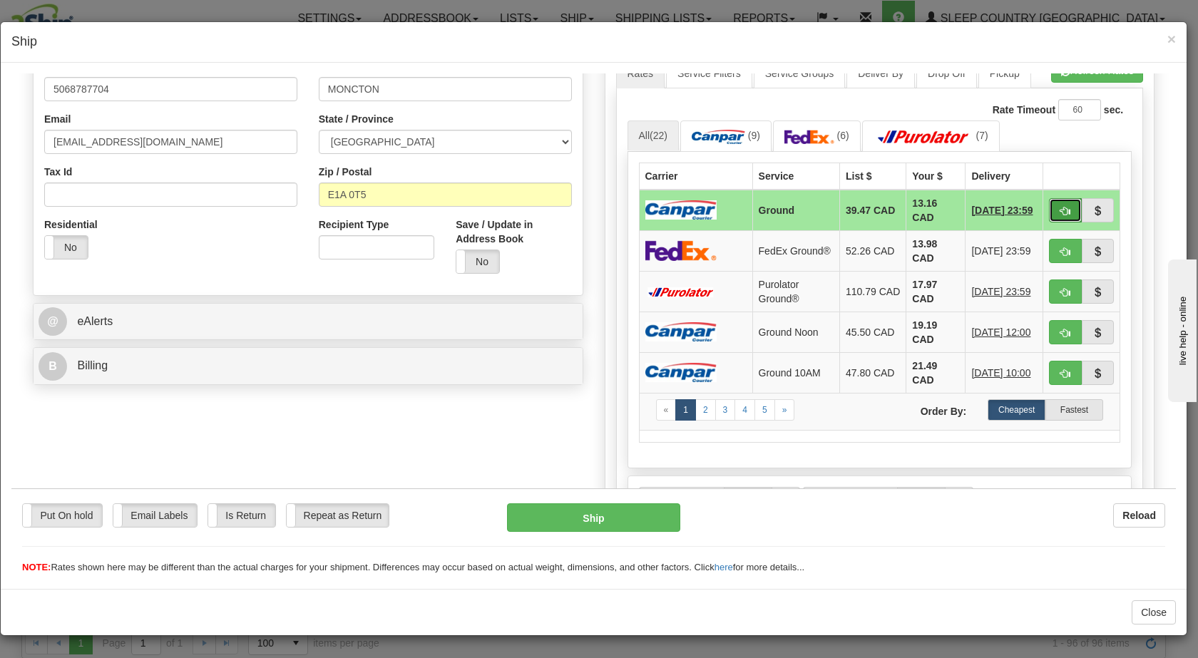
click at [1060, 206] on span "button" at bounding box center [1065, 210] width 10 height 9
type input "1"
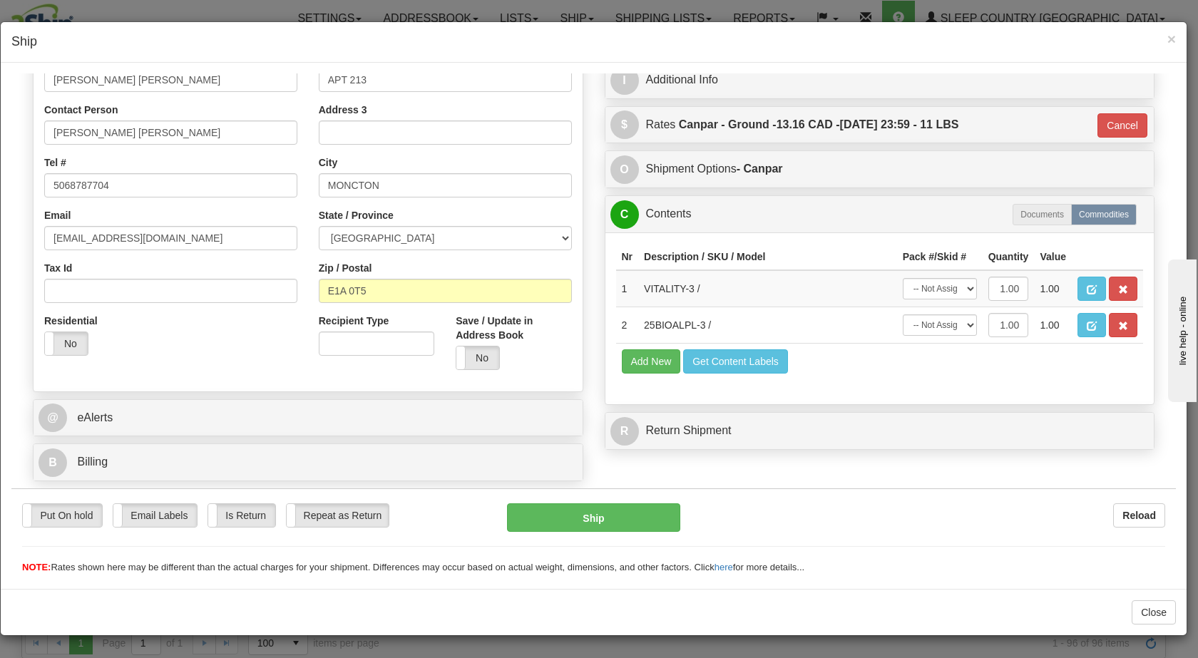
scroll to position [268, 0]
click at [583, 518] on button "Ship" at bounding box center [593, 517] width 173 height 29
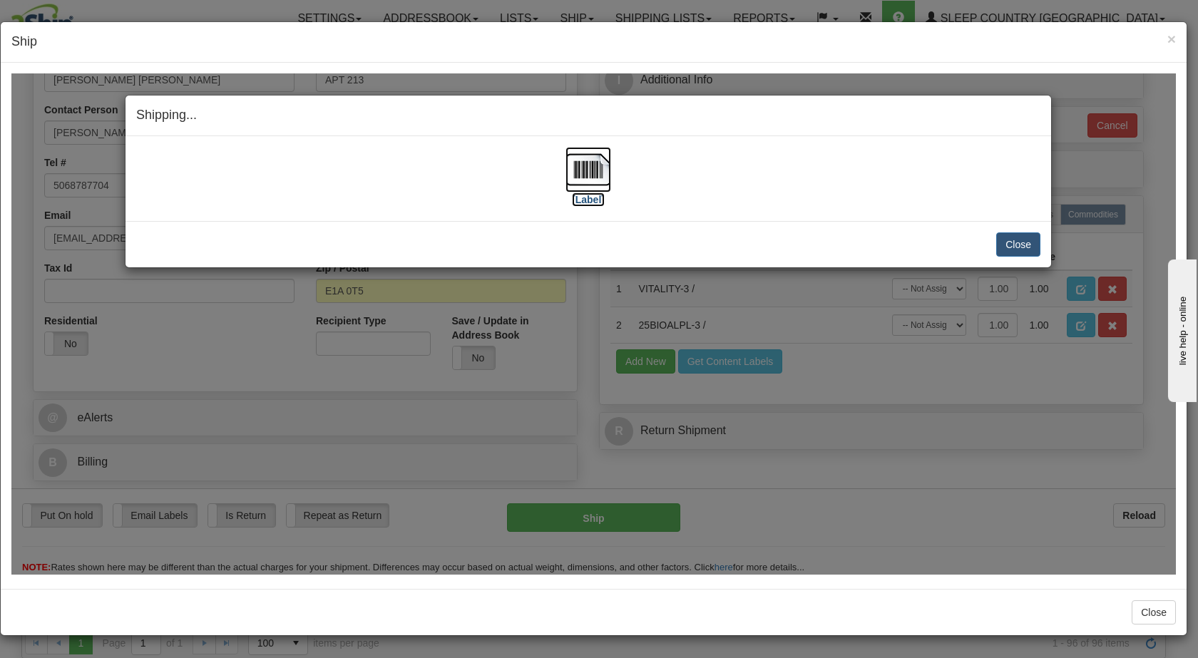
click at [575, 159] on img at bounding box center [588, 169] width 46 height 46
click at [1025, 241] on button "Close" at bounding box center [1018, 244] width 44 height 24
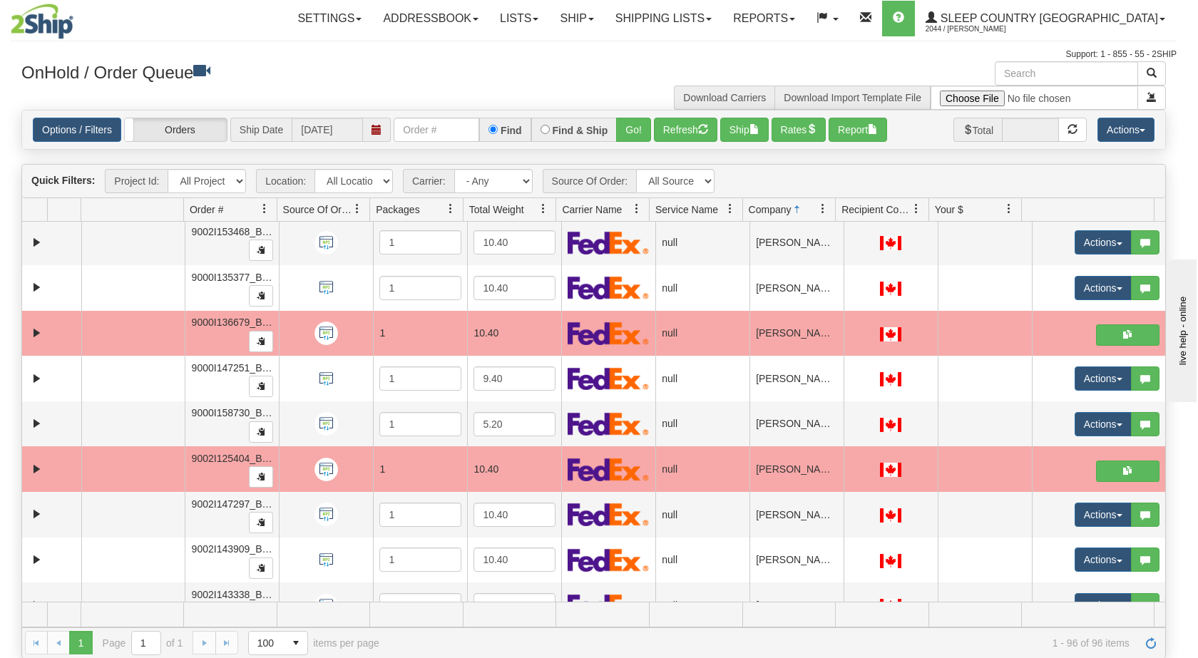
scroll to position [0, 0]
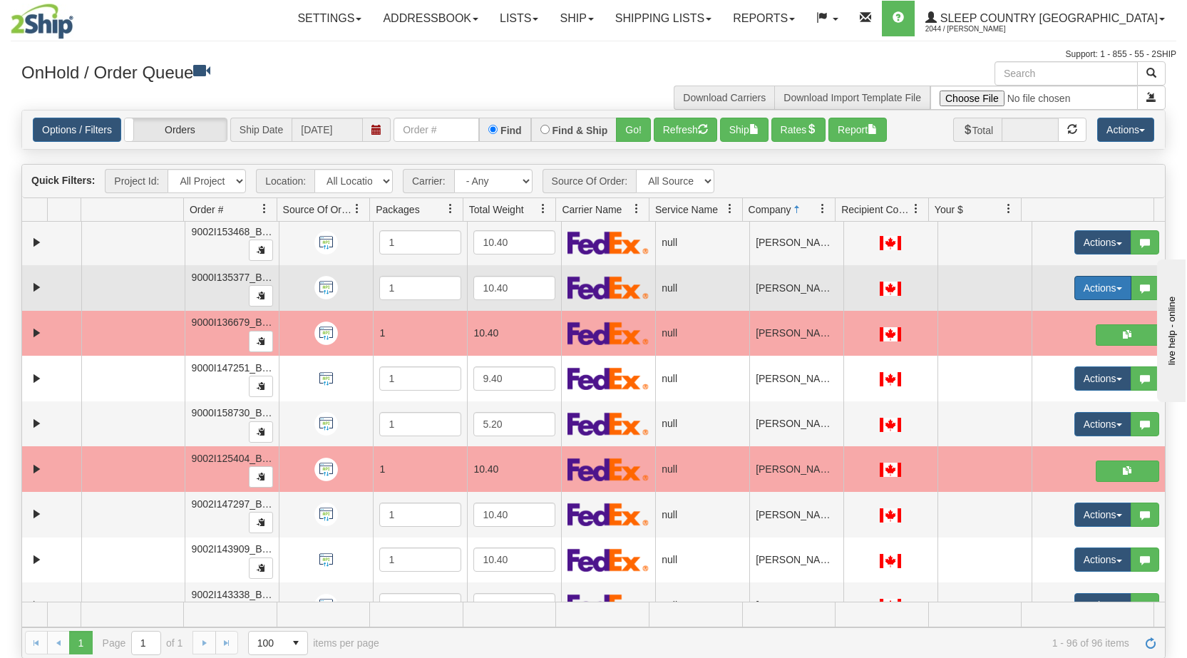
click at [1108, 284] on button "Actions" at bounding box center [1102, 288] width 57 height 24
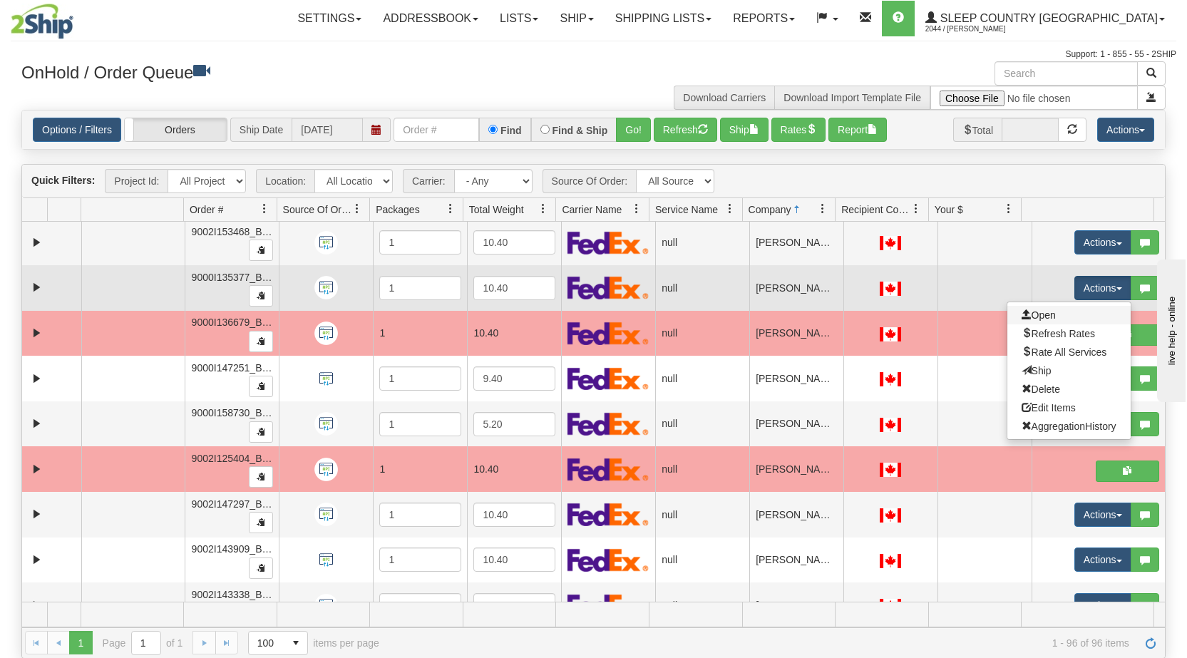
click at [1072, 317] on link "Open" at bounding box center [1068, 315] width 123 height 19
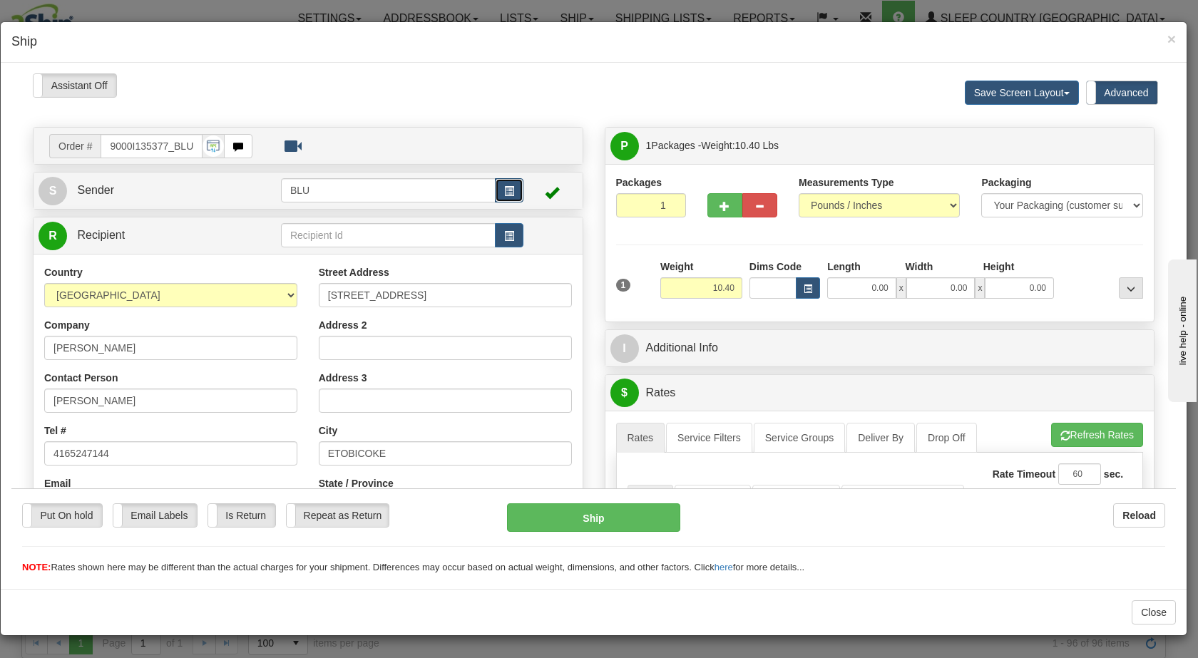
click at [506, 190] on span "button" at bounding box center [509, 190] width 10 height 9
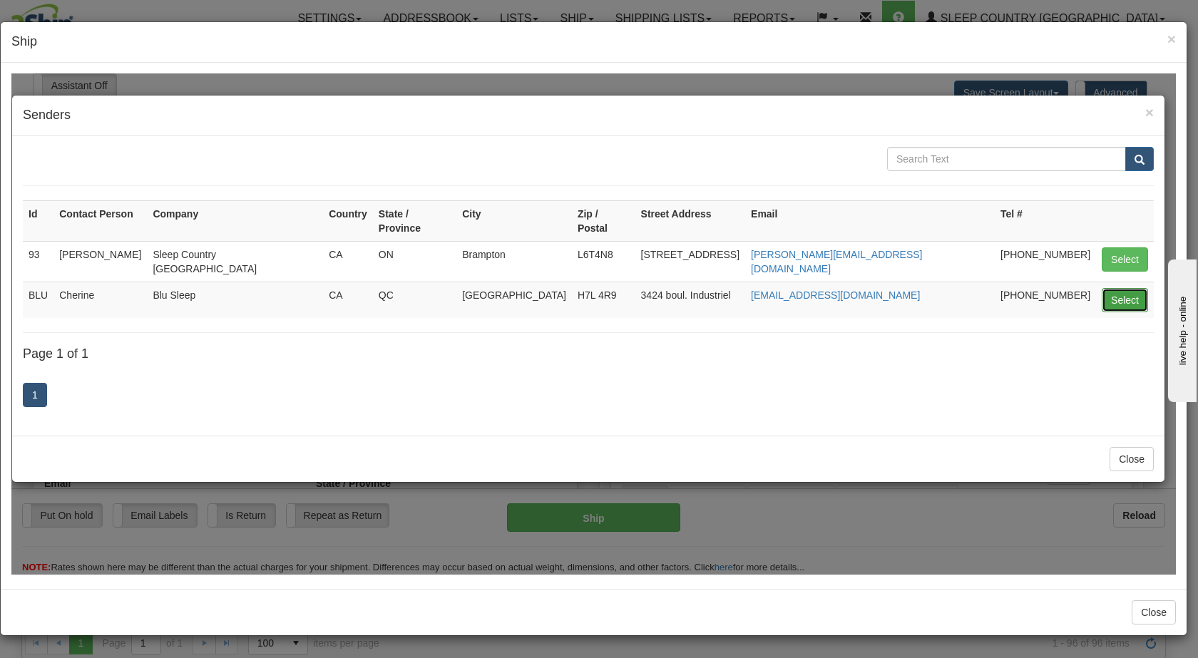
click at [1116, 287] on button "Select" at bounding box center [1124, 299] width 46 height 24
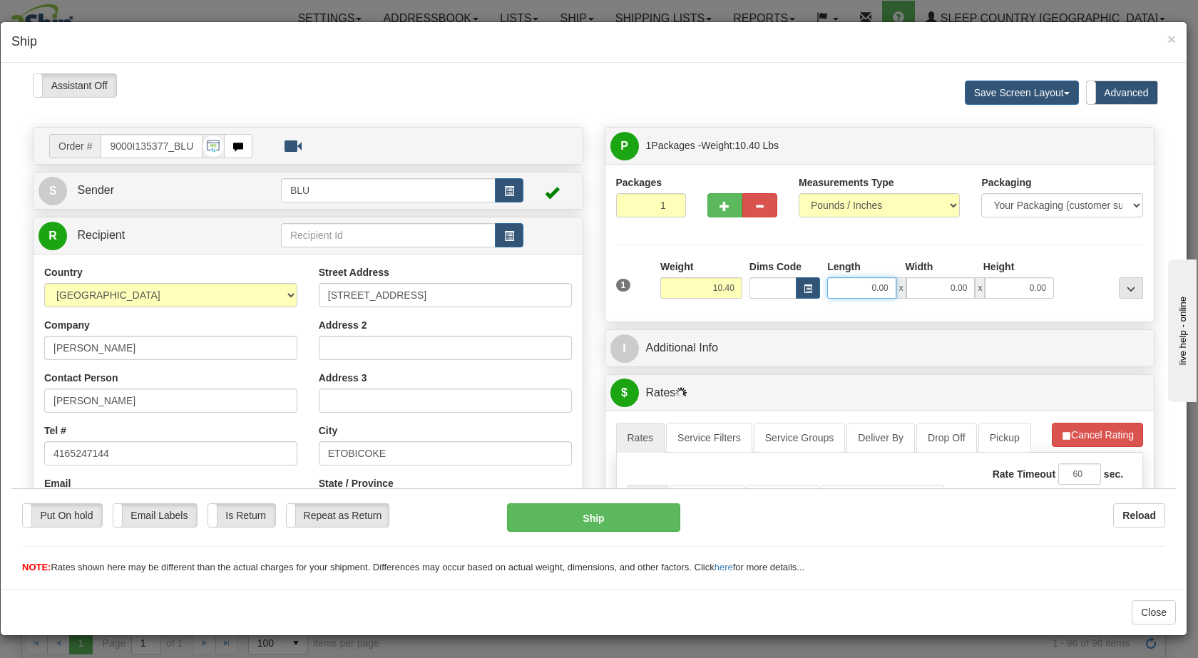
click at [849, 286] on input "0.00" at bounding box center [861, 287] width 69 height 21
click at [933, 287] on input "0.00" at bounding box center [940, 287] width 69 height 21
type input "16.00"
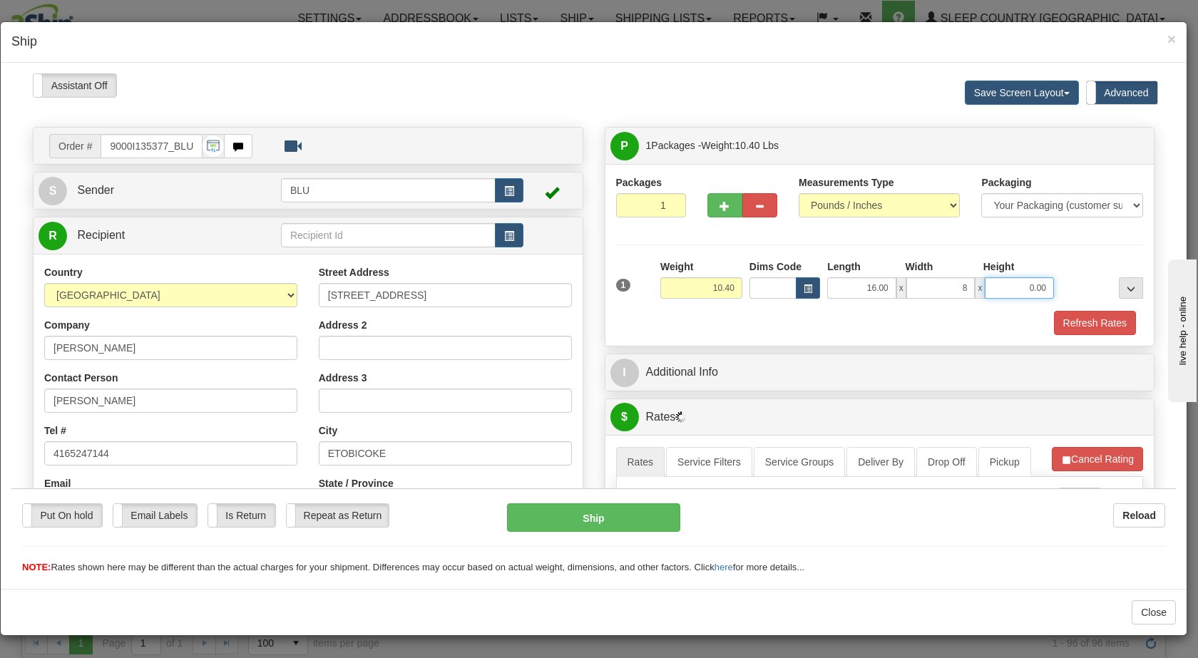
click at [1021, 291] on input "0.00" at bounding box center [1019, 287] width 69 height 21
type input "8.00"
type input "16.00"
click at [1072, 293] on div at bounding box center [1101, 278] width 89 height 39
click at [1074, 330] on button "Refresh Rates" at bounding box center [1095, 322] width 82 height 24
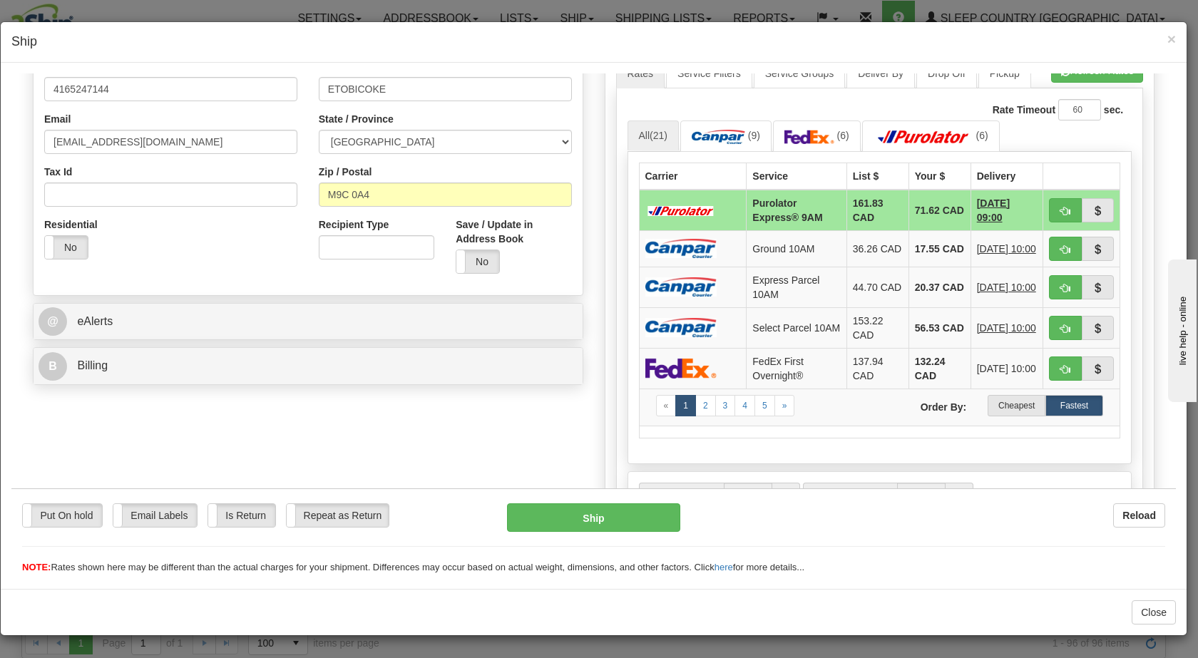
scroll to position [374, 0]
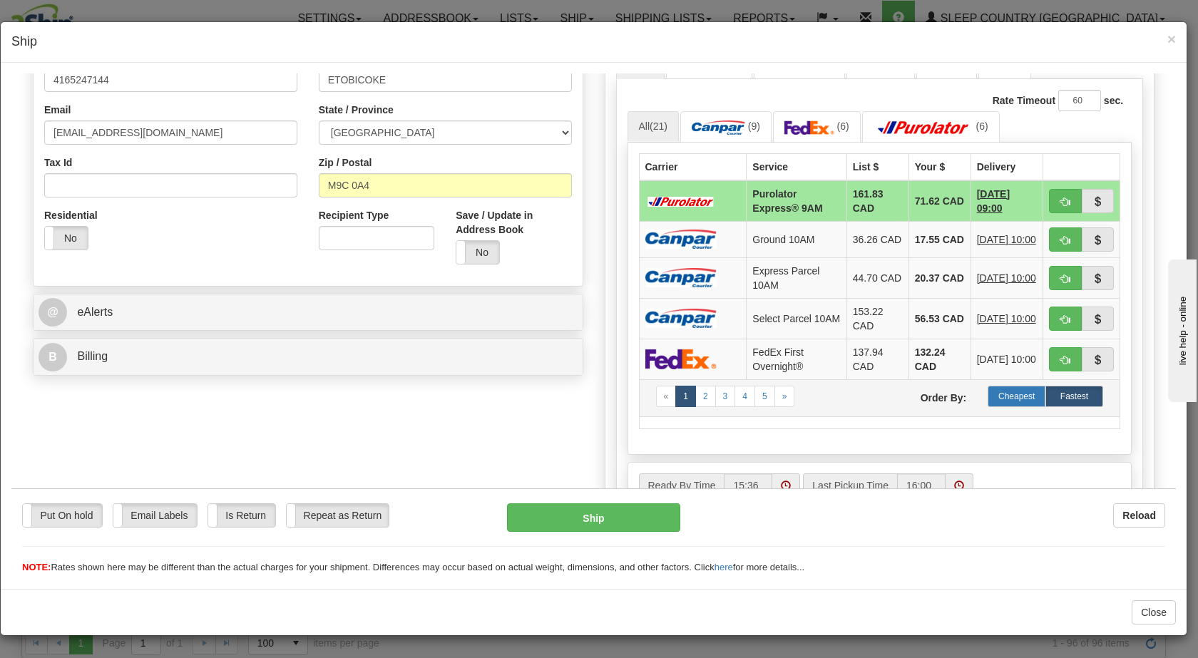
click at [1000, 395] on label "Cheapest" at bounding box center [1016, 395] width 58 height 21
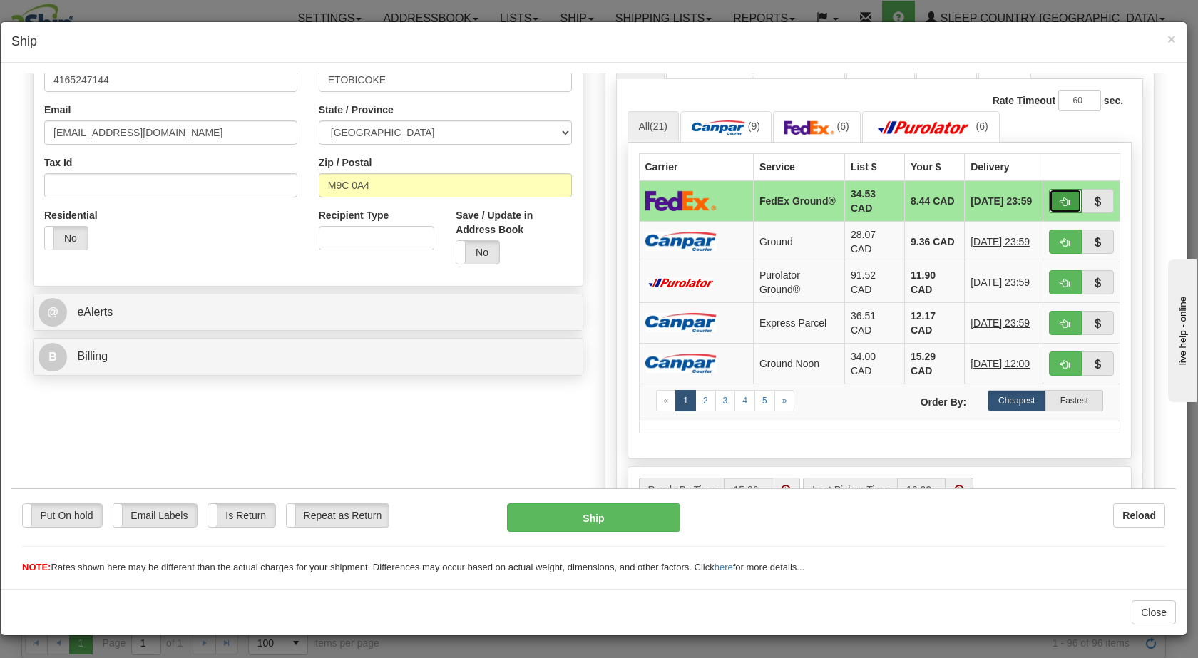
click at [1060, 200] on span "button" at bounding box center [1065, 201] width 10 height 9
type input "92"
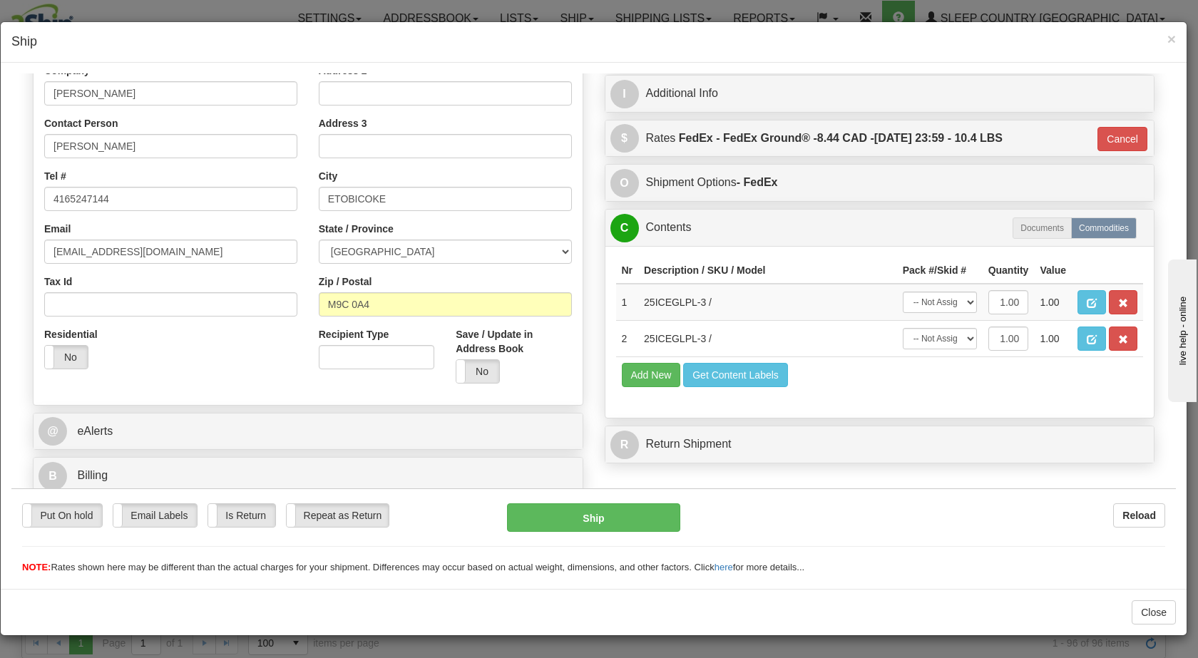
scroll to position [255, 0]
click at [567, 508] on button "Ship" at bounding box center [593, 517] width 173 height 29
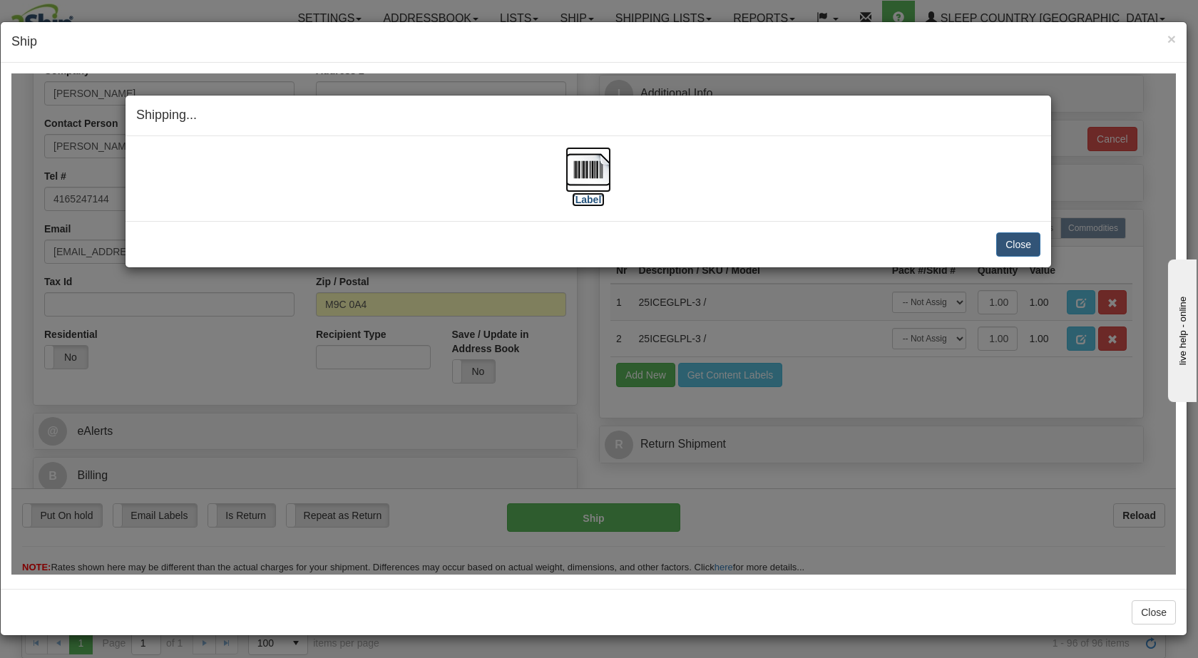
click at [579, 158] on img at bounding box center [588, 169] width 46 height 46
click at [1024, 245] on button "Close" at bounding box center [1018, 244] width 44 height 24
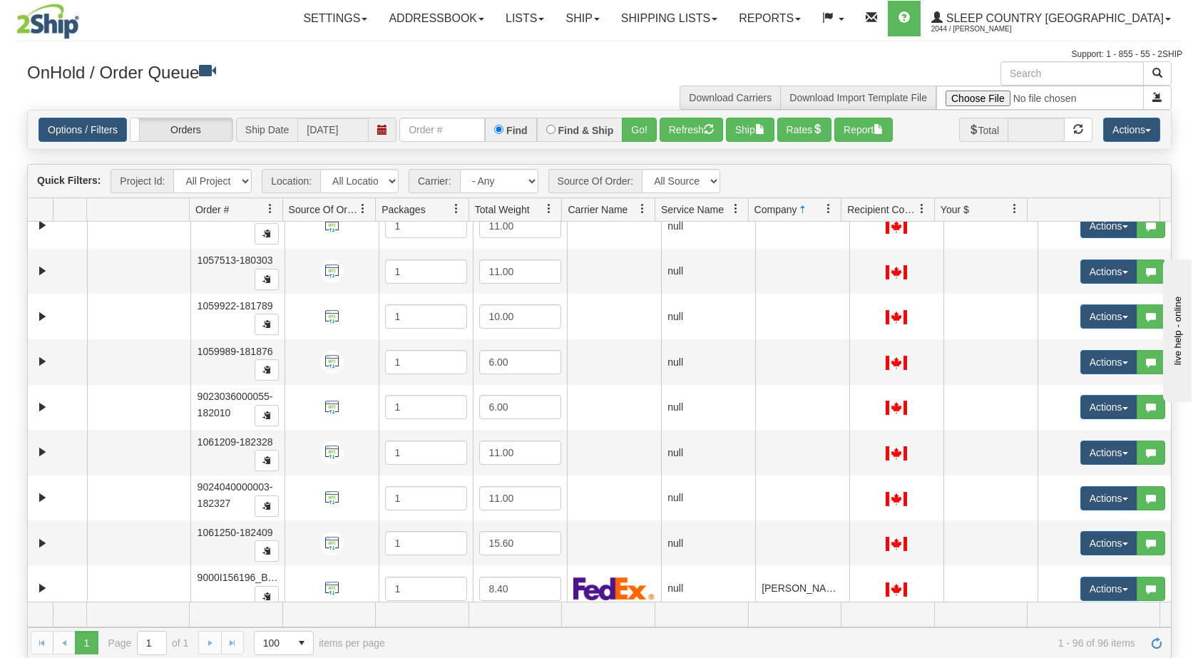
scroll to position [0, 0]
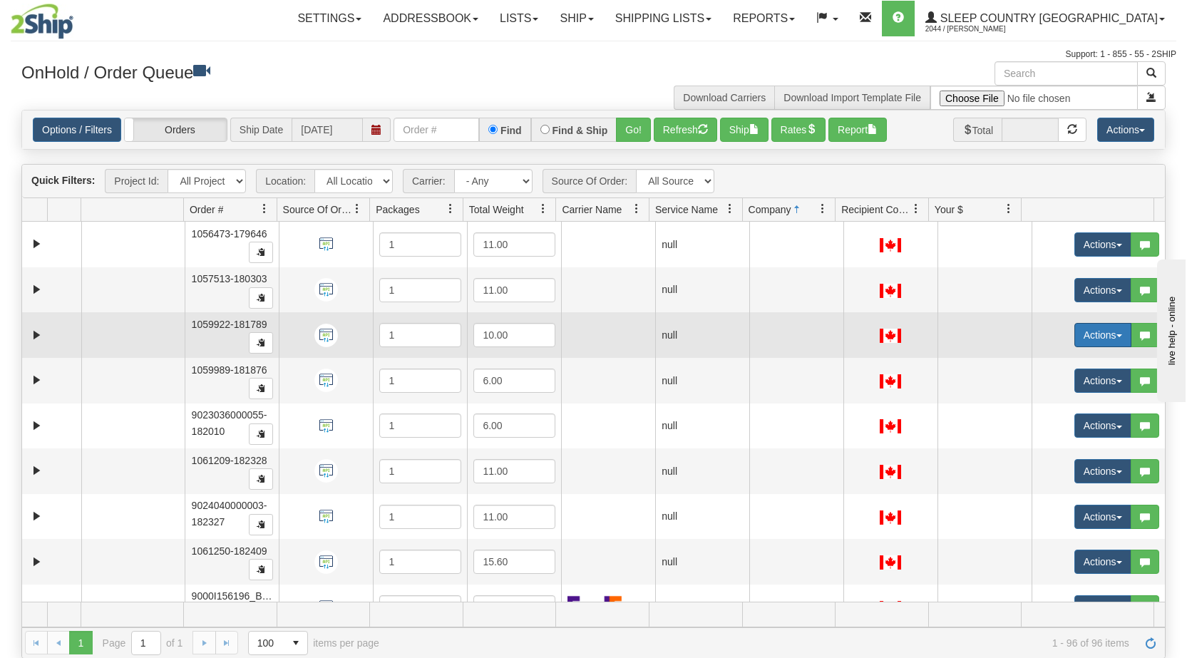
click at [1116, 335] on span "button" at bounding box center [1119, 335] width 6 height 3
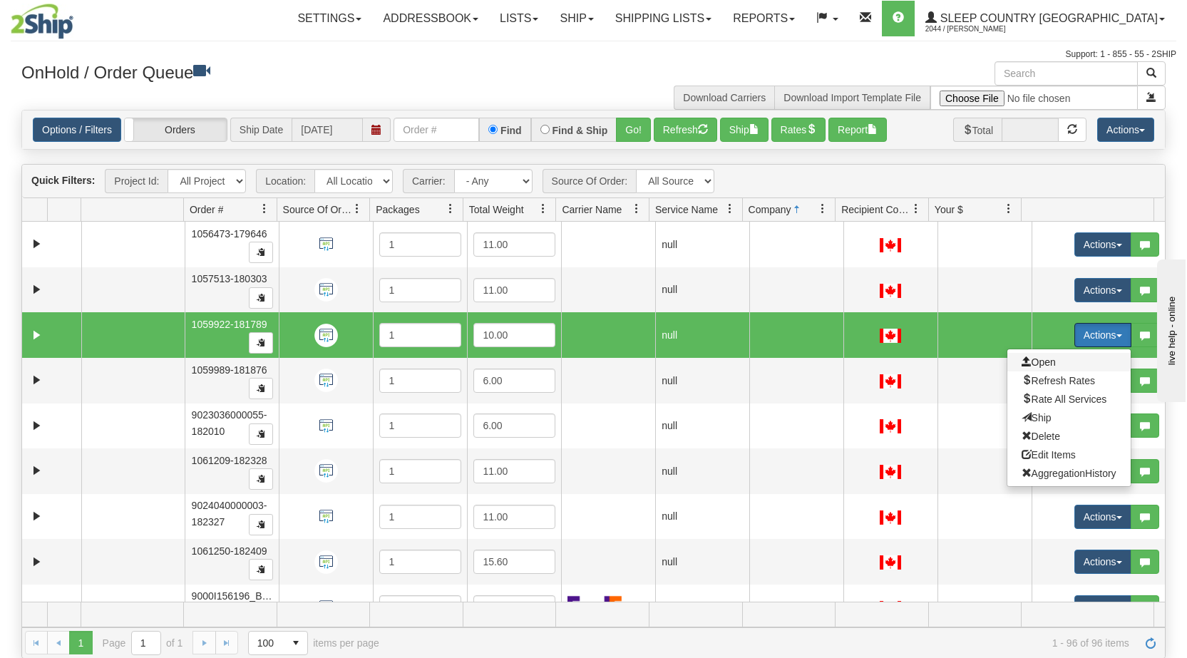
click at [1045, 364] on span "Open" at bounding box center [1039, 361] width 34 height 11
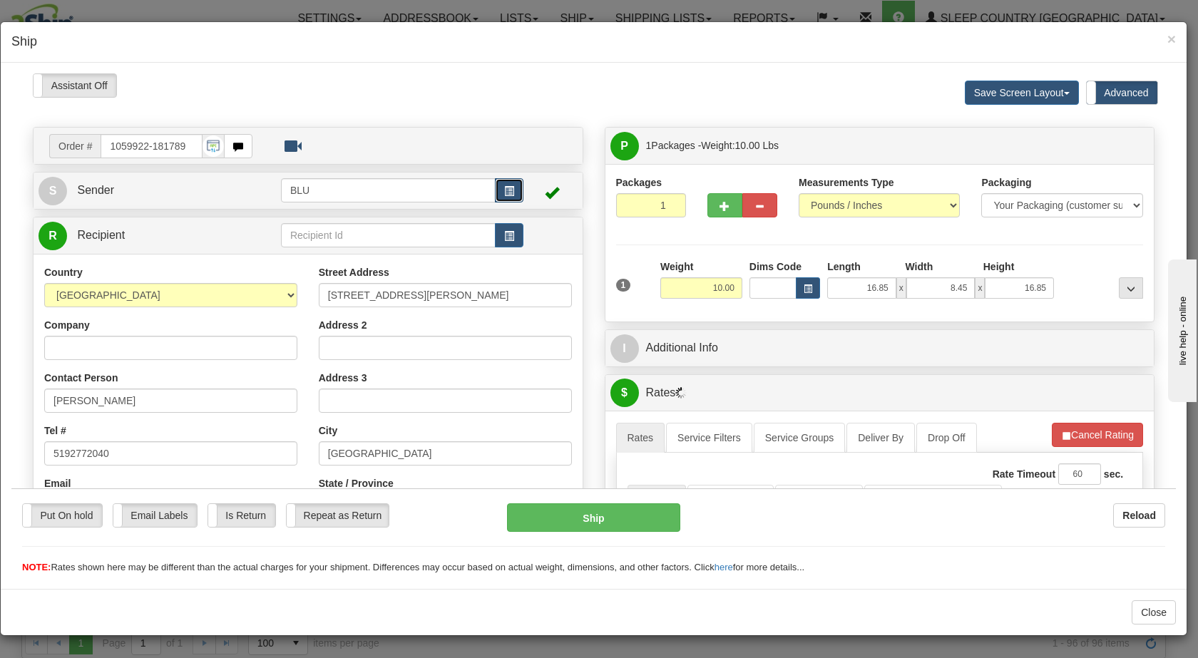
click at [496, 187] on button "button" at bounding box center [509, 190] width 29 height 24
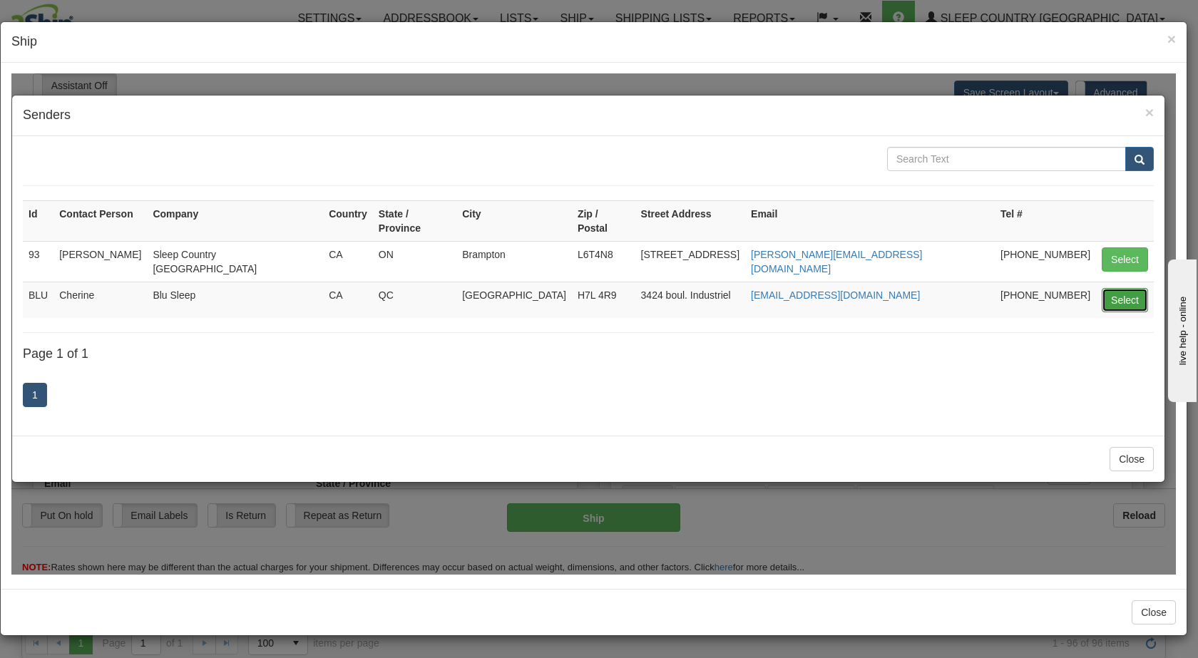
click at [1116, 287] on button "Select" at bounding box center [1124, 299] width 46 height 24
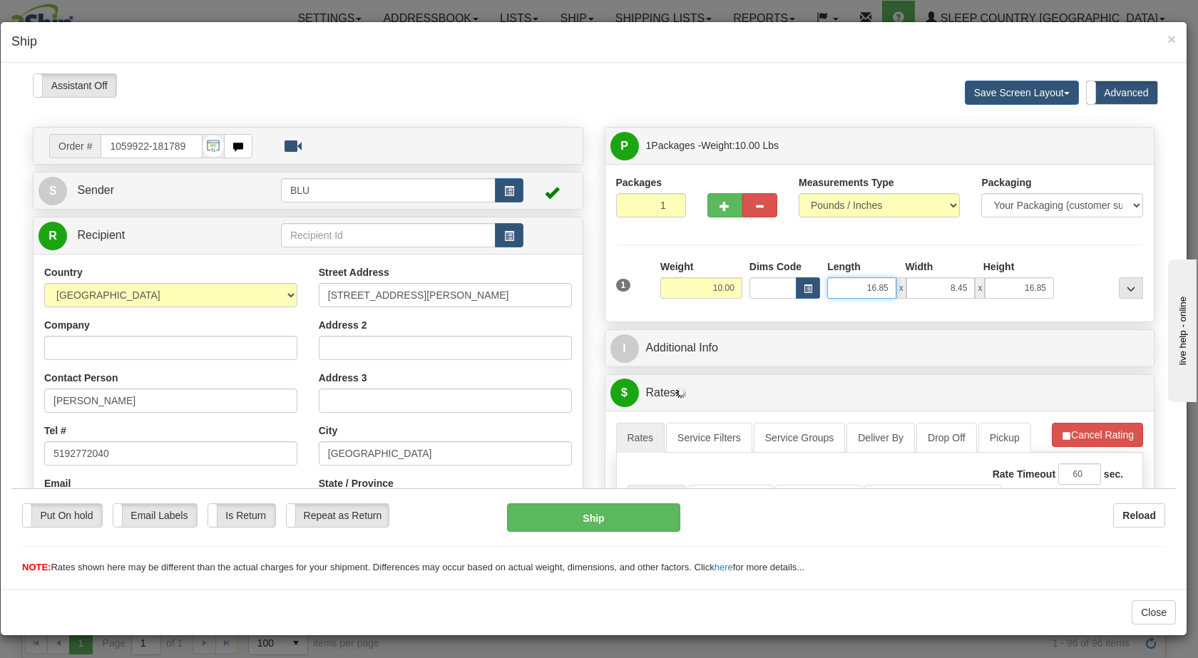
drag, startPoint x: 871, startPoint y: 285, endPoint x: 888, endPoint y: 285, distance: 16.4
click at [888, 285] on input "16.85" at bounding box center [861, 287] width 69 height 21
type input "16.00"
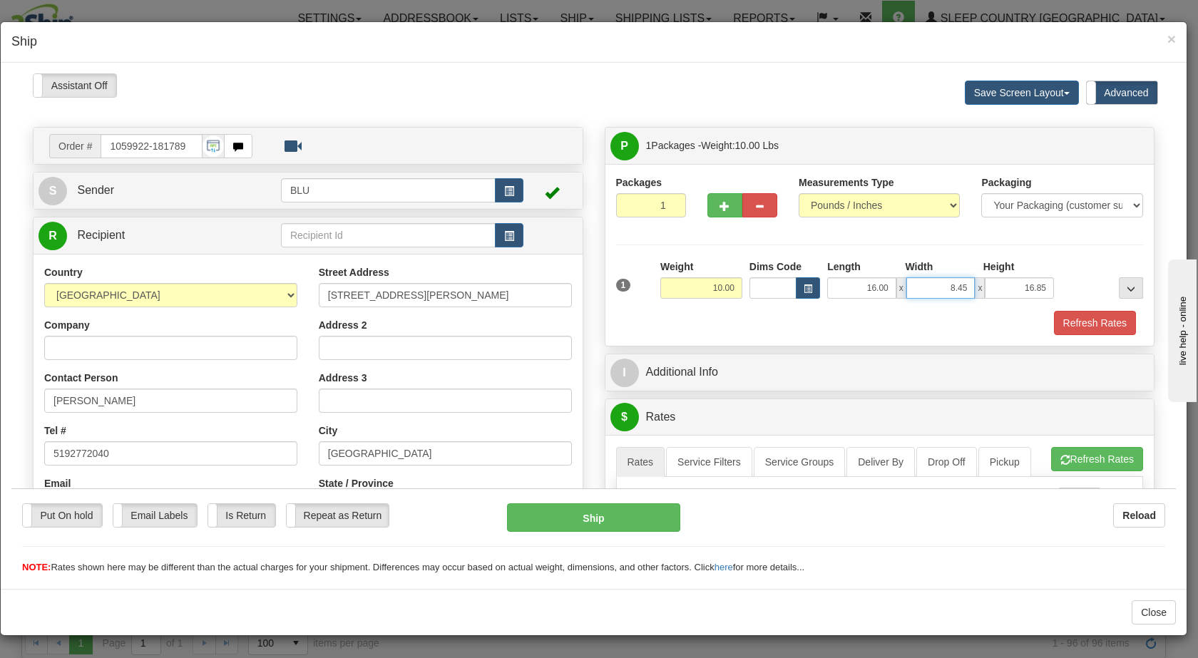
drag, startPoint x: 946, startPoint y: 283, endPoint x: 987, endPoint y: 282, distance: 40.6
click at [987, 282] on div "16.00 x 8.45 x 16.85" at bounding box center [940, 287] width 227 height 21
type input "8.00"
drag, startPoint x: 1024, startPoint y: 287, endPoint x: 1072, endPoint y: 286, distance: 47.8
click at [1072, 286] on div "1 Weight 10.00 Dims Code x x" at bounding box center [879, 284] width 535 height 51
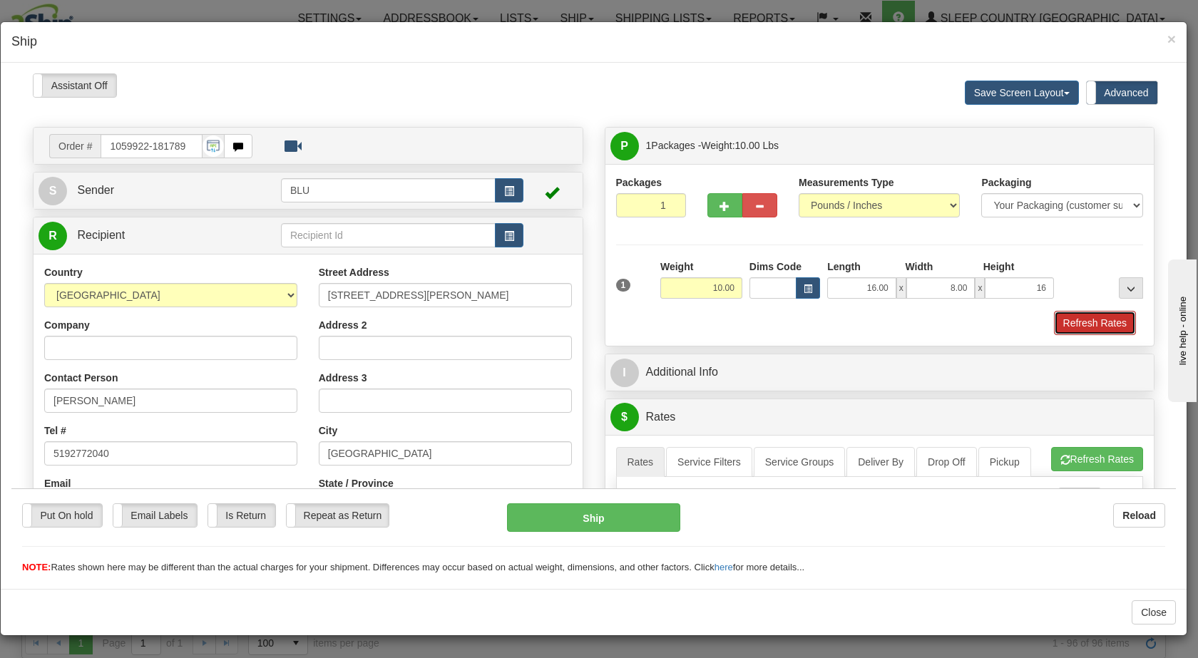
type input "16.00"
click at [1082, 314] on button "Refresh Rates" at bounding box center [1095, 322] width 82 height 24
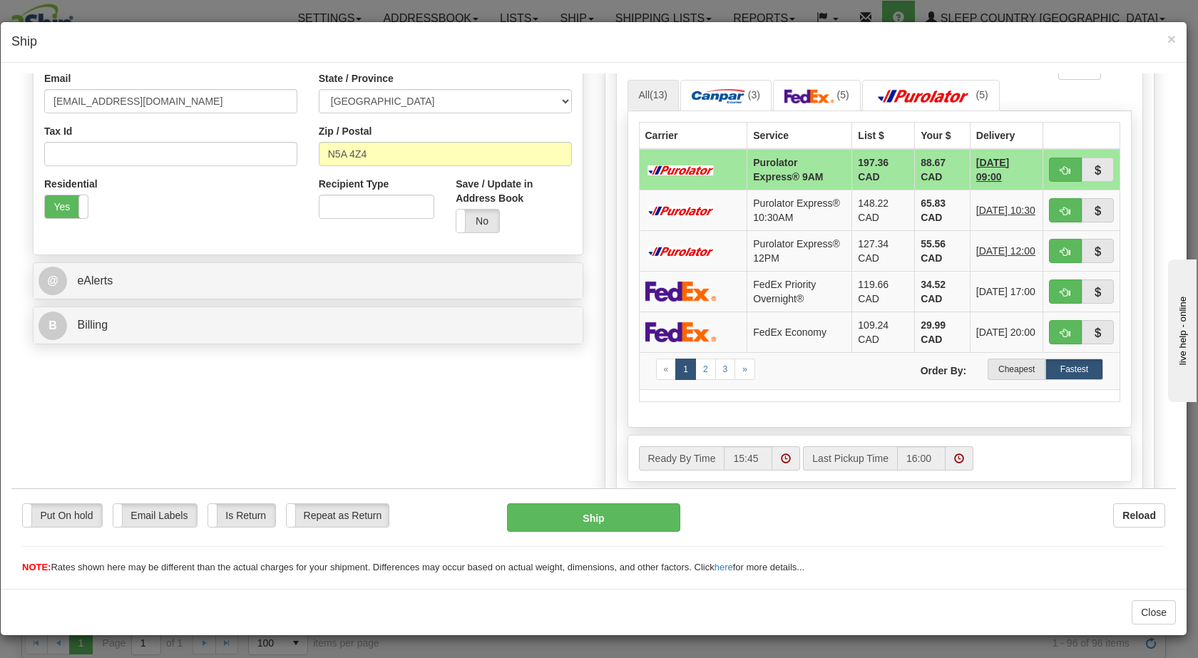
scroll to position [411, 0]
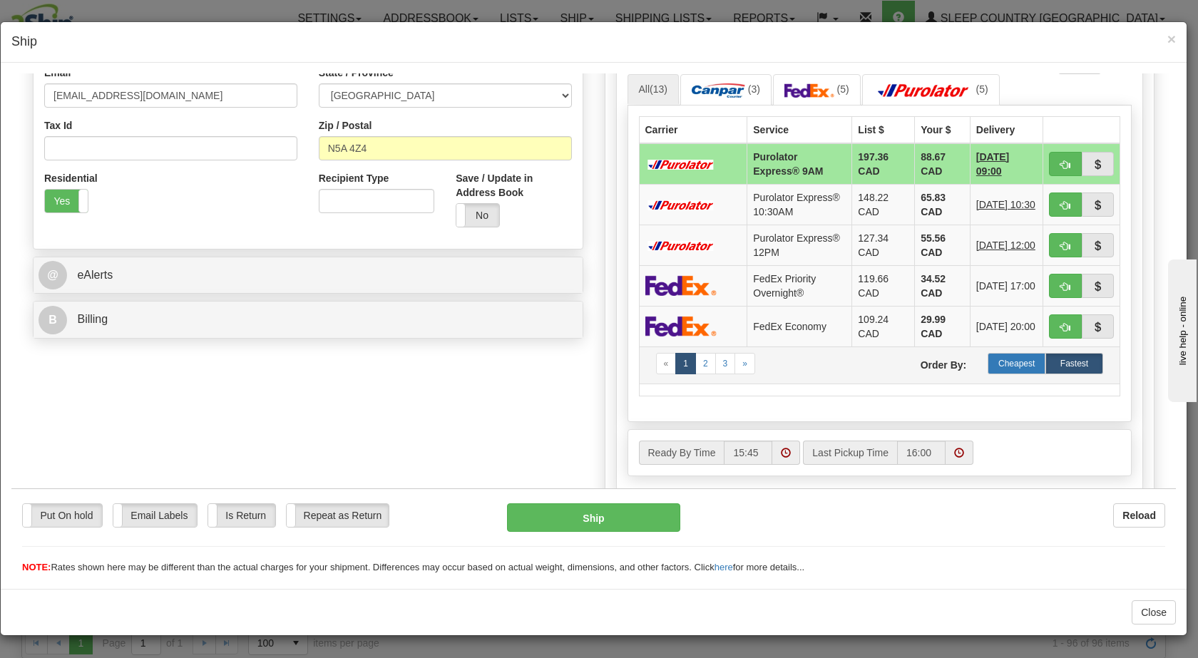
click at [1020, 371] on label "Cheapest" at bounding box center [1016, 362] width 58 height 21
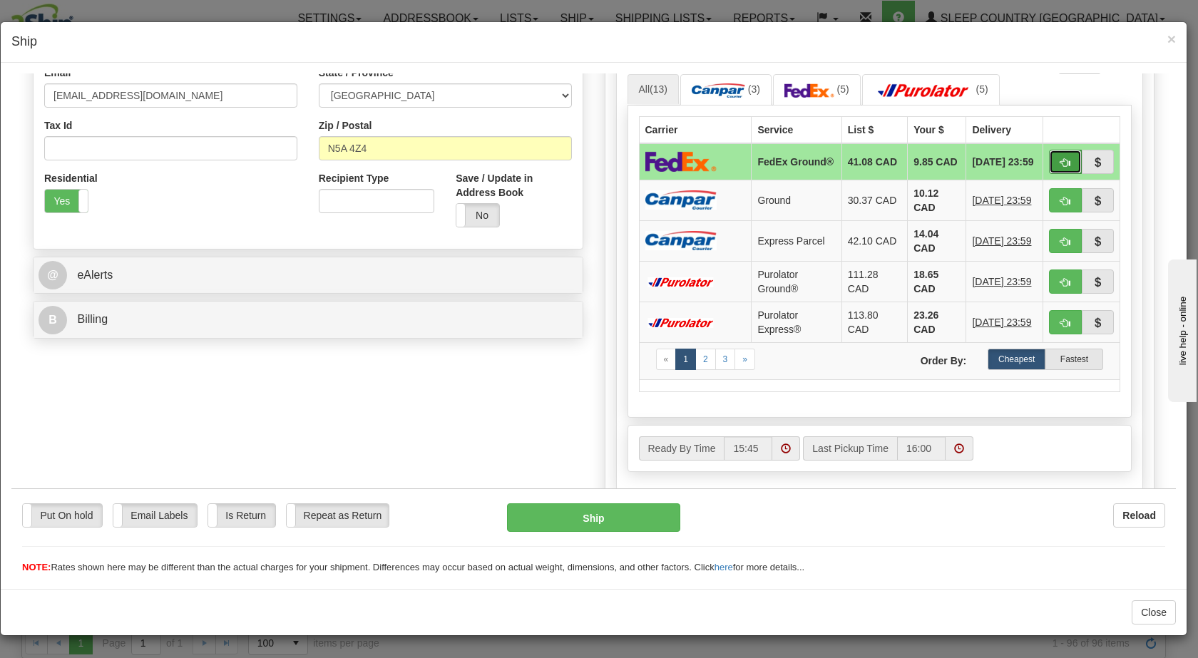
click at [1060, 163] on span "button" at bounding box center [1065, 162] width 10 height 9
type input "92"
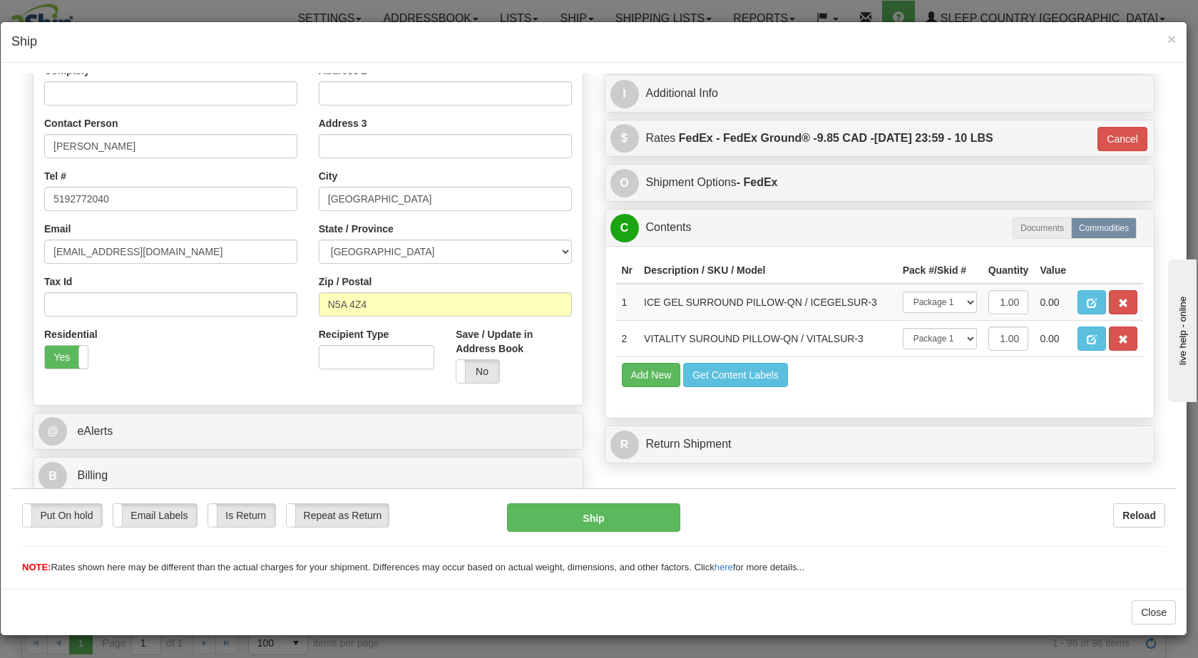
scroll to position [255, 0]
click at [598, 511] on button "Ship" at bounding box center [593, 517] width 173 height 29
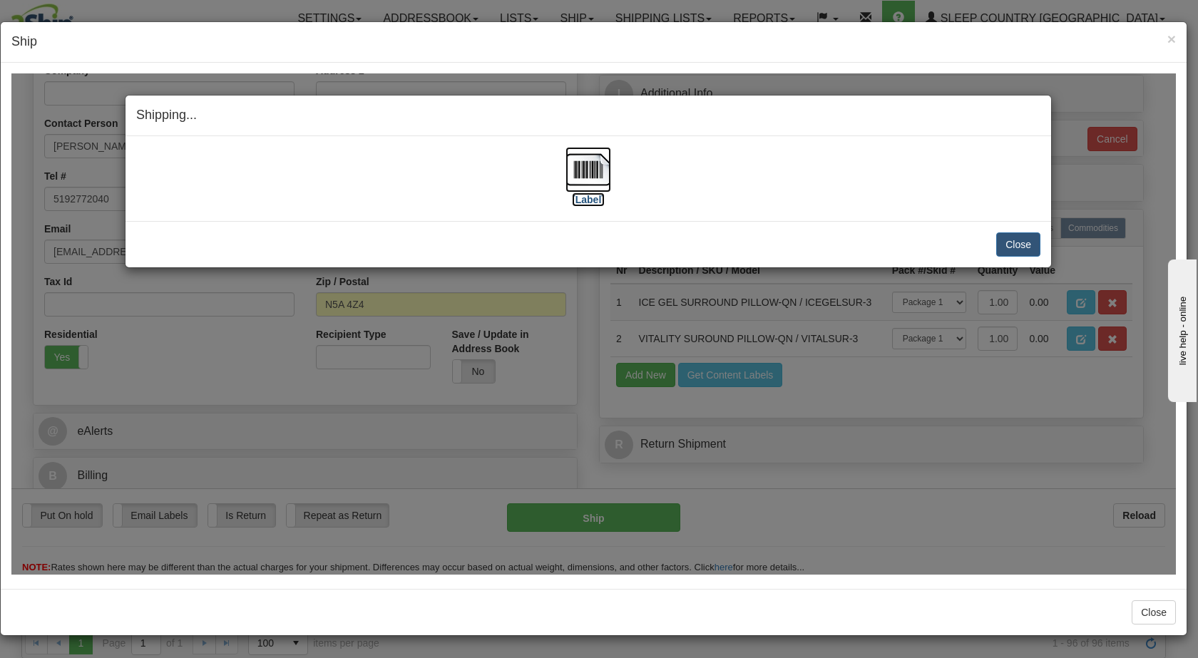
click at [581, 168] on img at bounding box center [588, 169] width 46 height 46
click at [1013, 242] on button "Close" at bounding box center [1018, 244] width 44 height 24
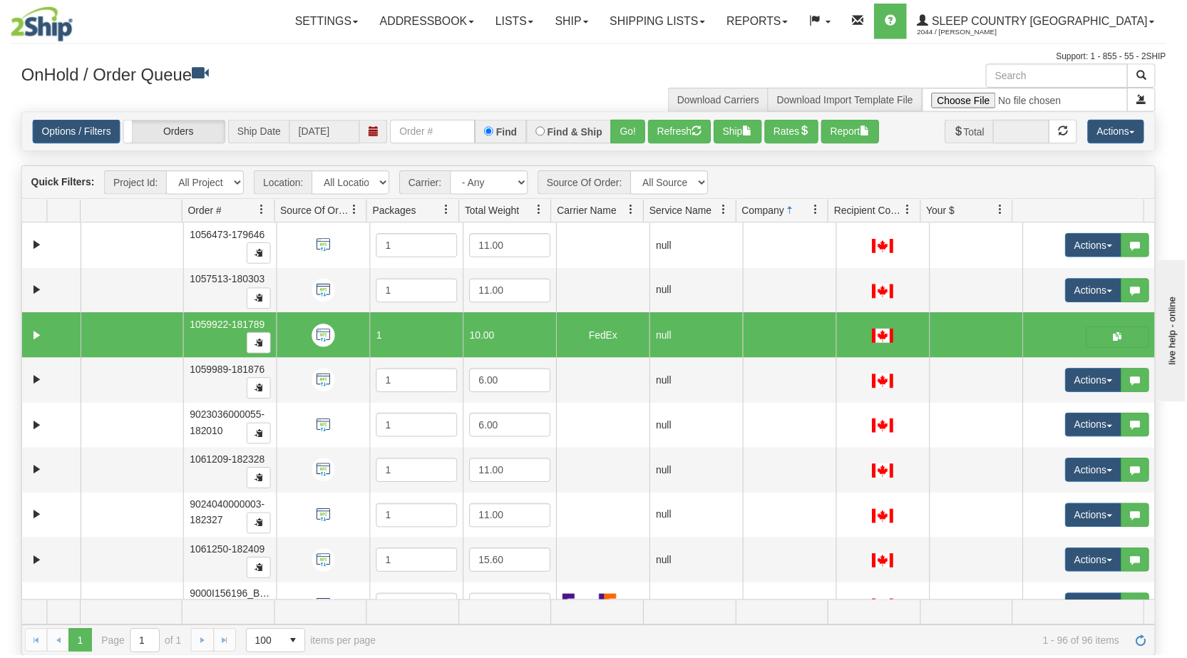
scroll to position [0, 0]
